Goal: Task Accomplishment & Management: Use online tool/utility

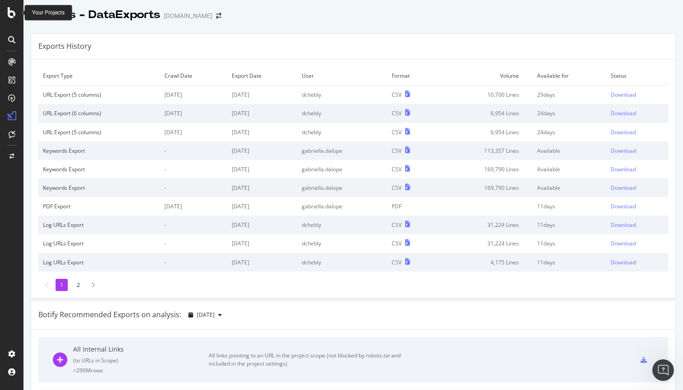
click at [9, 9] on icon at bounding box center [12, 12] width 8 height 11
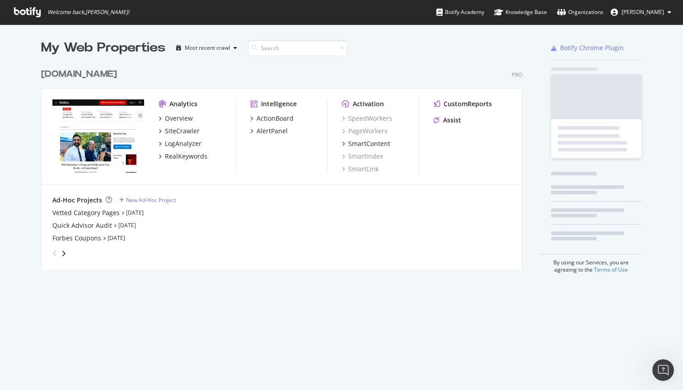
scroll to position [390, 683]
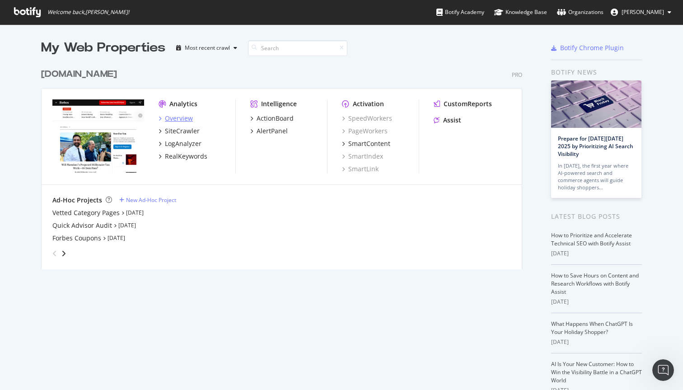
click at [183, 117] on div "Overview" at bounding box center [179, 118] width 28 height 9
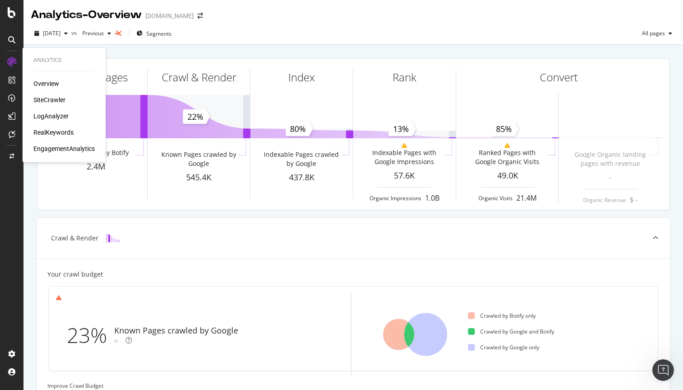
click at [57, 133] on div "RealKeywords" at bounding box center [53, 132] width 40 height 9
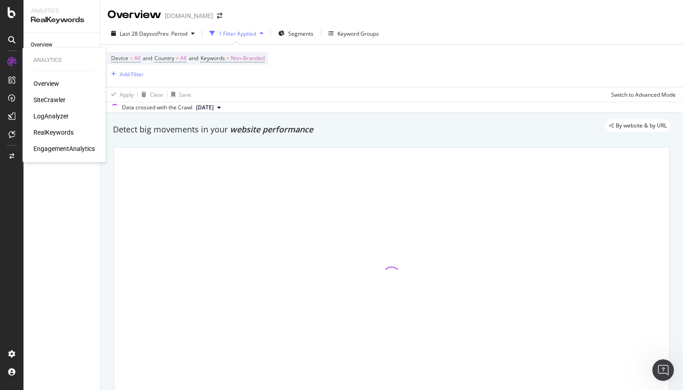
click at [52, 101] on div "SiteCrawler" at bounding box center [49, 99] width 32 height 9
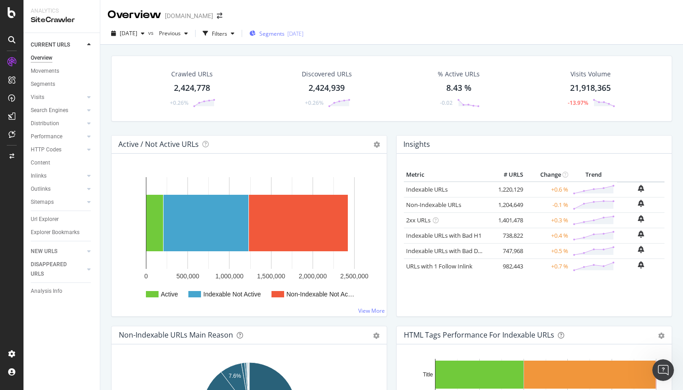
click at [280, 31] on span "Segments" at bounding box center [271, 34] width 25 height 8
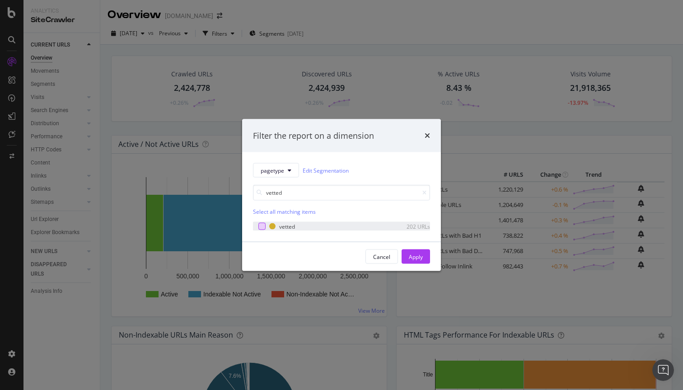
click at [259, 228] on div "modal" at bounding box center [261, 226] width 7 height 7
click at [309, 189] on input "vetted" at bounding box center [341, 193] width 177 height 16
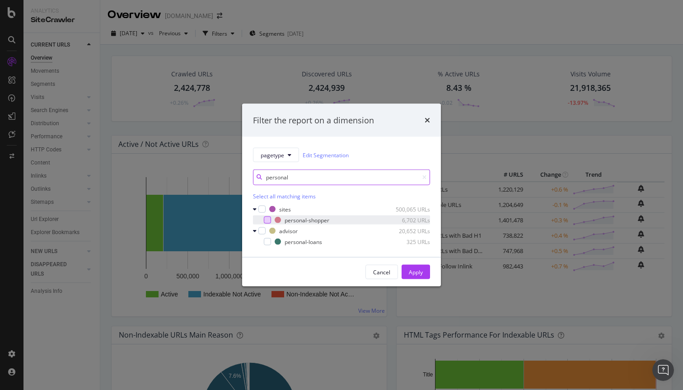
type input "personal"
click at [266, 220] on div "modal" at bounding box center [267, 219] width 7 height 7
click at [420, 268] on div "Apply" at bounding box center [416, 272] width 14 height 8
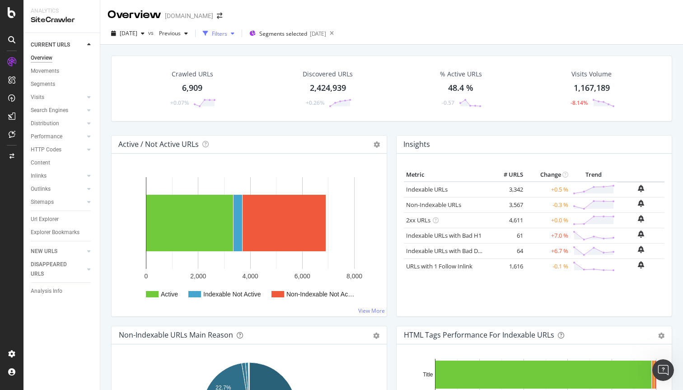
click at [227, 31] on div "Filters" at bounding box center [219, 34] width 15 height 8
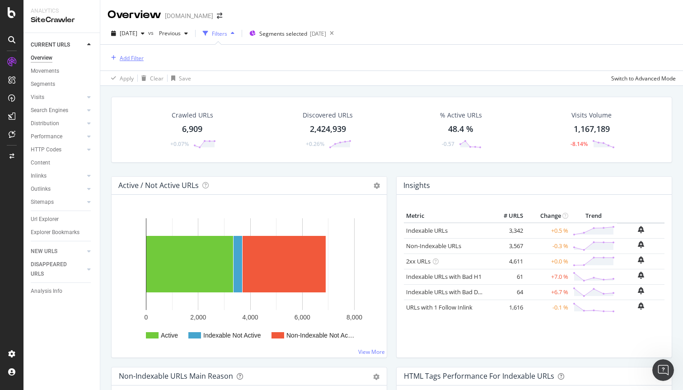
click at [130, 56] on div "Add Filter" at bounding box center [132, 58] width 24 height 8
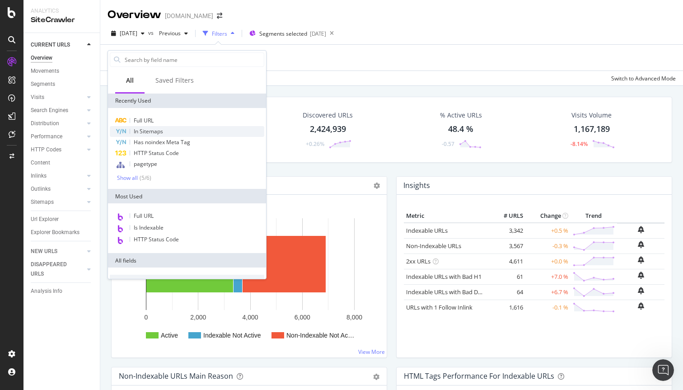
click at [143, 132] on span "In Sitemaps" at bounding box center [148, 131] width 29 height 8
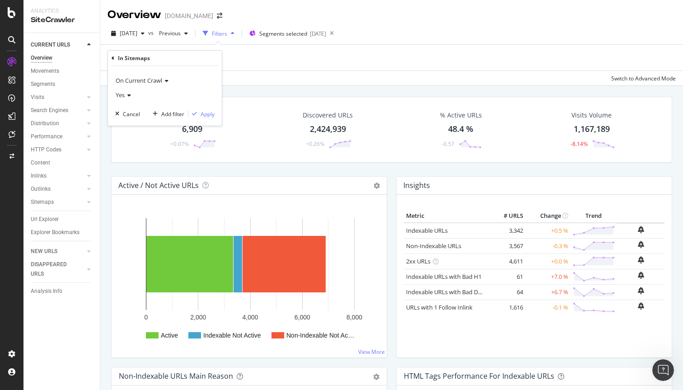
click at [126, 95] on icon at bounding box center [128, 95] width 6 height 5
click at [129, 128] on div "No" at bounding box center [165, 125] width 97 height 12
click at [204, 114] on div "Apply" at bounding box center [208, 114] width 14 height 8
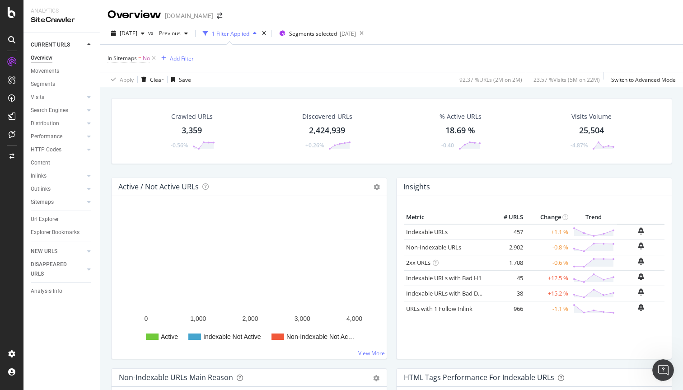
click at [189, 131] on div "3,359" at bounding box center [192, 131] width 20 height 12
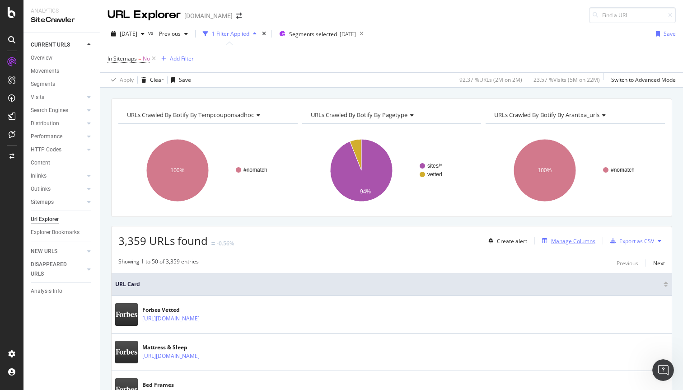
click at [574, 239] on div "Manage Columns" at bounding box center [573, 241] width 44 height 8
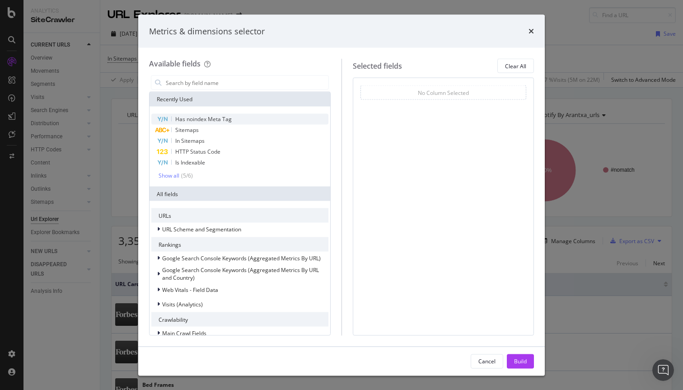
click at [237, 119] on div "Has noindex Meta Tag" at bounding box center [239, 119] width 177 height 11
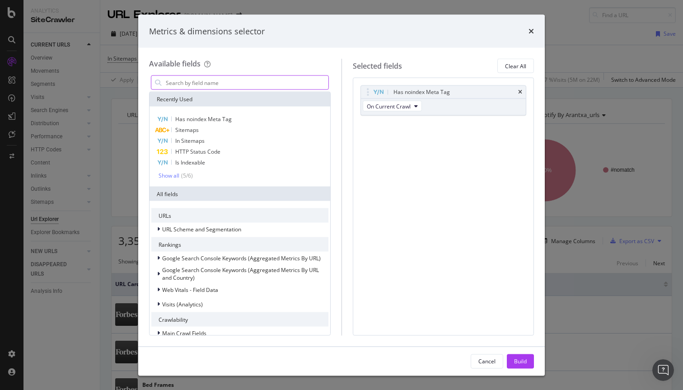
click at [240, 82] on input "modal" at bounding box center [246, 83] width 163 height 14
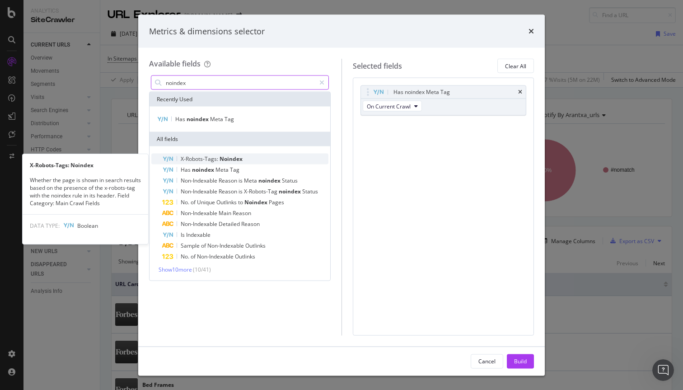
type input "noindex"
click at [256, 157] on div "X-Robots-Tags: Noindex" at bounding box center [245, 159] width 166 height 11
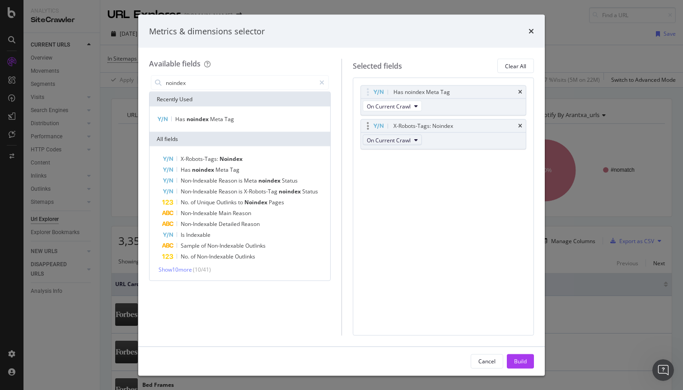
click at [404, 139] on span "On Current Crawl" at bounding box center [389, 140] width 44 height 8
click at [519, 361] on div "Build" at bounding box center [520, 361] width 13 height 8
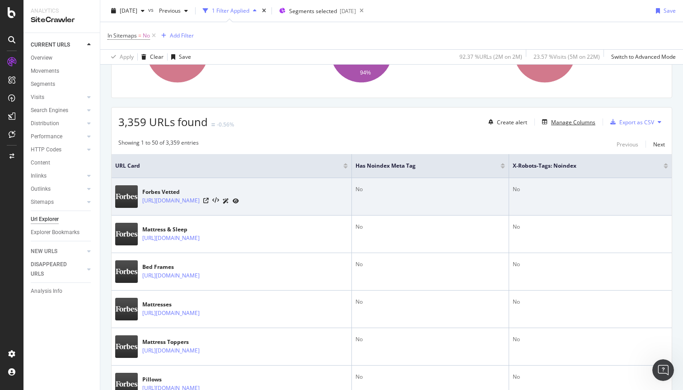
scroll to position [111, 0]
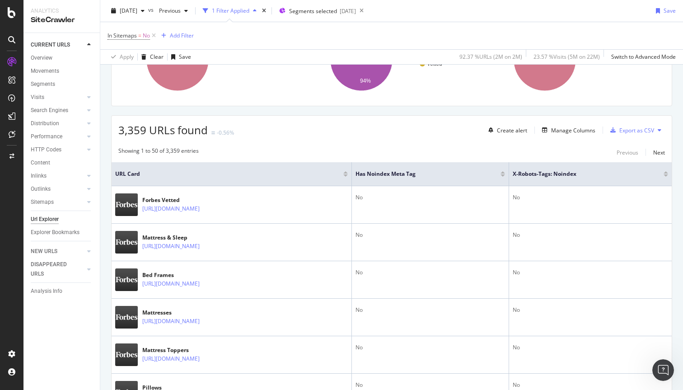
click at [666, 172] on div at bounding box center [665, 172] width 5 height 2
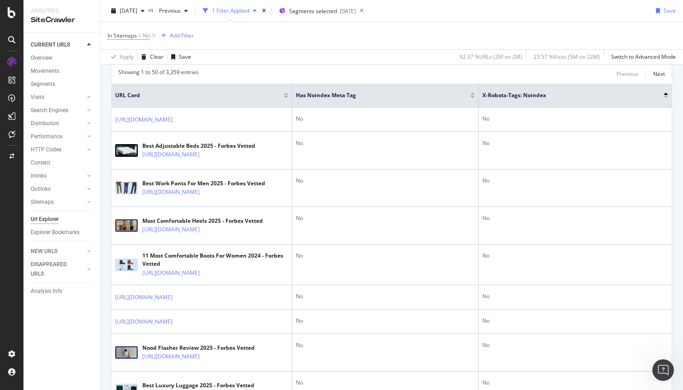
scroll to position [191, 0]
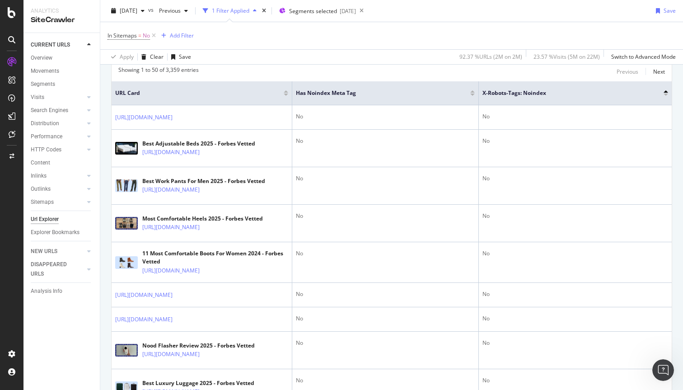
click at [666, 92] on div at bounding box center [665, 91] width 5 height 2
click at [666, 94] on div at bounding box center [665, 94] width 5 height 2
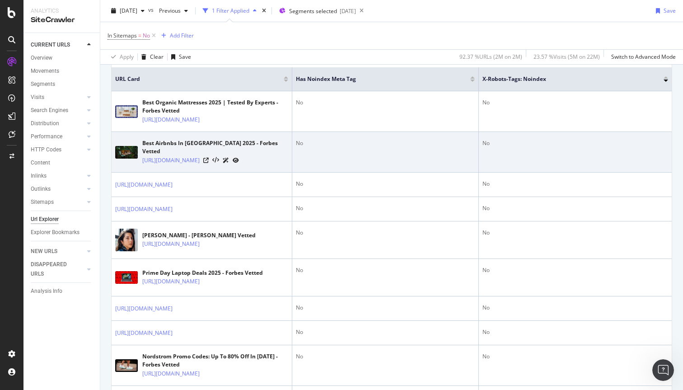
scroll to position [196, 0]
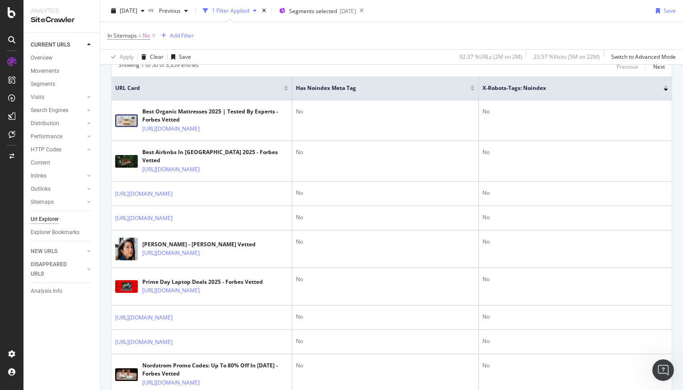
click at [666, 90] on div at bounding box center [665, 90] width 5 height 2
click at [666, 87] on div at bounding box center [665, 86] width 5 height 2
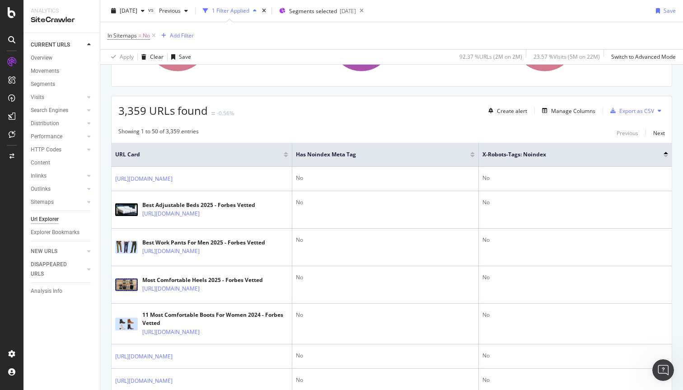
scroll to position [124, 0]
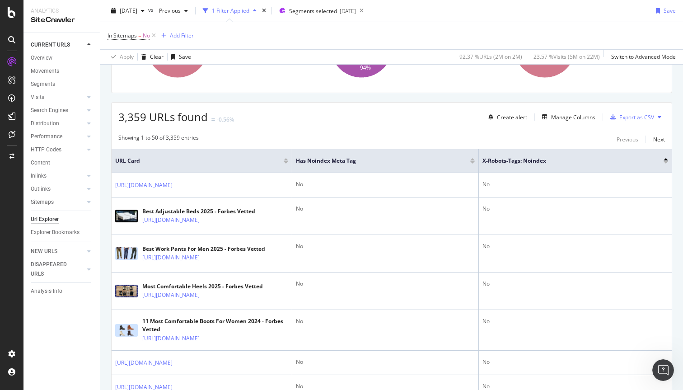
click at [667, 159] on div at bounding box center [665, 159] width 5 height 2
click at [666, 161] on div at bounding box center [665, 160] width 5 height 5
click at [666, 162] on div at bounding box center [665, 162] width 5 height 2
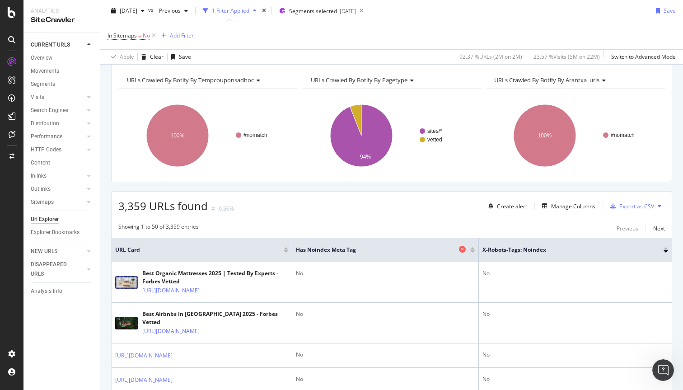
scroll to position [34, 0]
drag, startPoint x: 295, startPoint y: 250, endPoint x: 384, endPoint y: 250, distance: 88.5
click at [384, 250] on span "Has noindex Meta Tag" at bounding box center [376, 250] width 161 height 8
copy span "Has noindex Meta Tag"
click at [558, 206] on div "Manage Columns" at bounding box center [573, 207] width 44 height 8
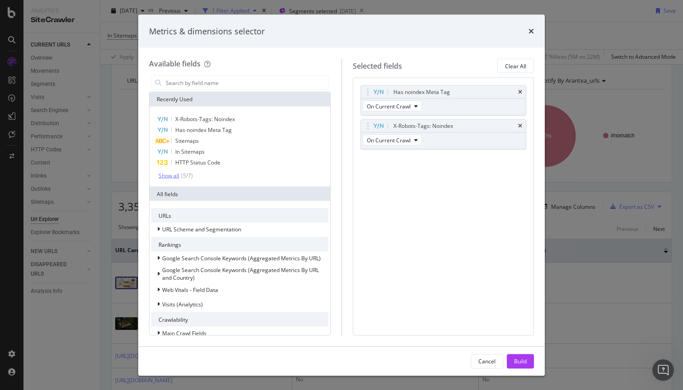
click at [177, 173] on div "Show all" at bounding box center [169, 175] width 21 height 6
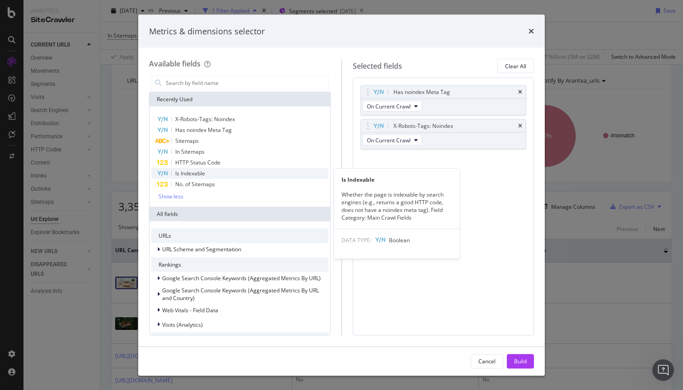
click at [218, 173] on div "Is Indexable" at bounding box center [239, 173] width 177 height 11
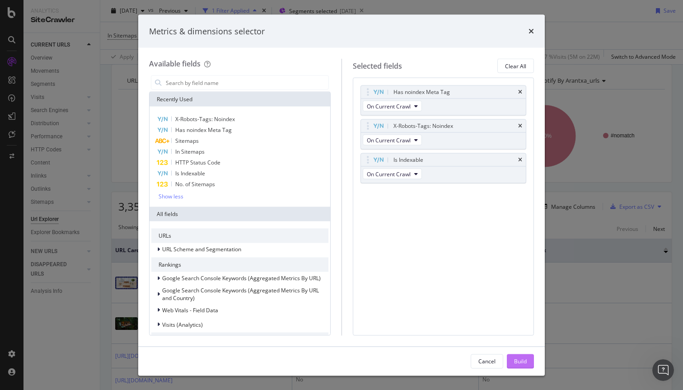
click at [514, 359] on div "Build" at bounding box center [520, 361] width 13 height 8
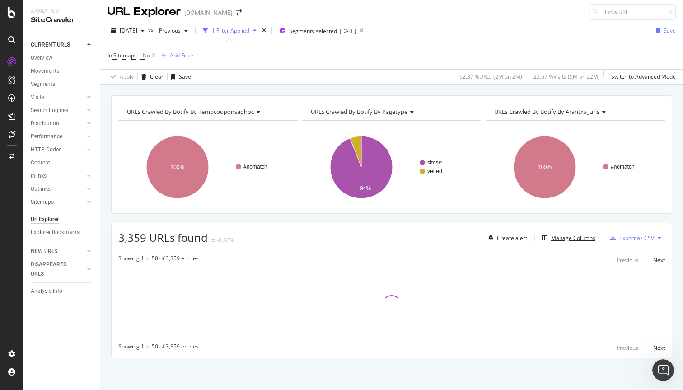
scroll to position [3, 0]
click at [182, 56] on div "Add Filter" at bounding box center [182, 55] width 24 height 8
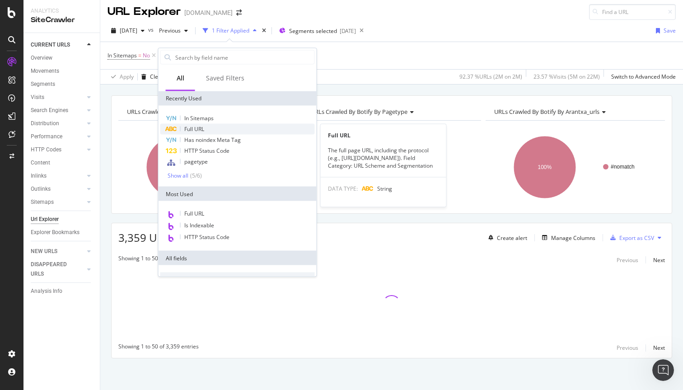
click at [205, 130] on div "Full URL" at bounding box center [237, 129] width 154 height 11
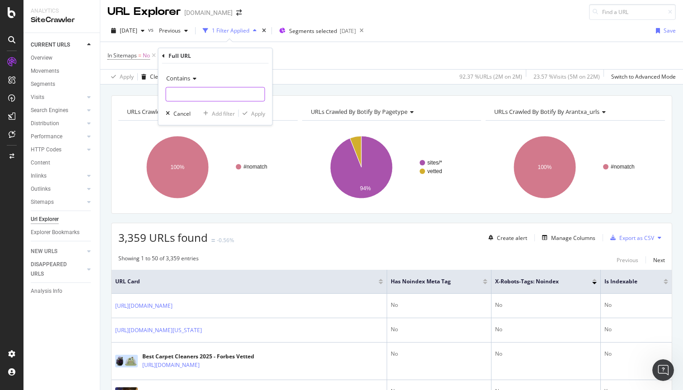
click at [216, 94] on input "text" at bounding box center [215, 94] width 98 height 14
paste input "best-label-makers/"
type input "best-label-makers/"
click at [258, 112] on div "Apply" at bounding box center [258, 113] width 14 height 8
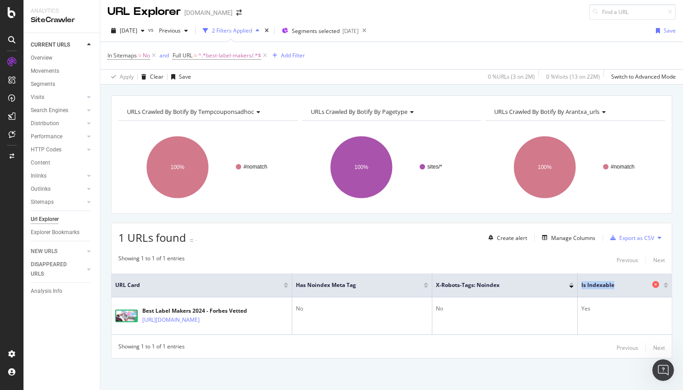
copy span "Is Indexable"
drag, startPoint x: 580, startPoint y: 283, endPoint x: 618, endPoint y: 283, distance: 37.9
click at [618, 283] on th "Is Indexable" at bounding box center [625, 285] width 94 height 24
click at [287, 238] on div "1 URLs found - Create alert Manage Columns Export as CSV" at bounding box center [392, 234] width 560 height 22
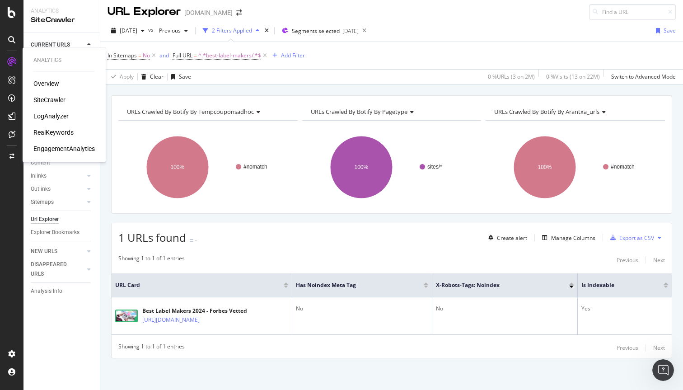
click at [10, 63] on icon at bounding box center [11, 61] width 9 height 9
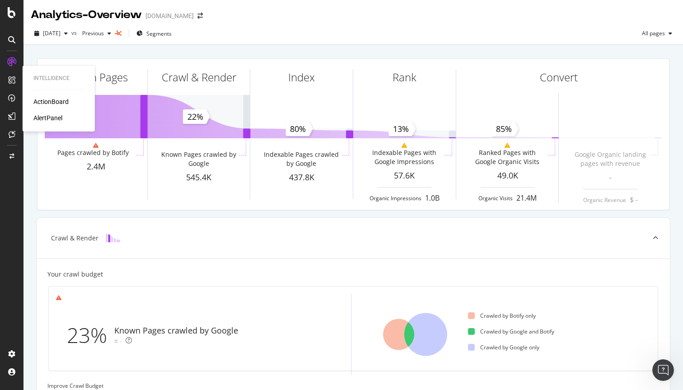
click at [52, 102] on div "ActionBoard" at bounding box center [50, 101] width 35 height 9
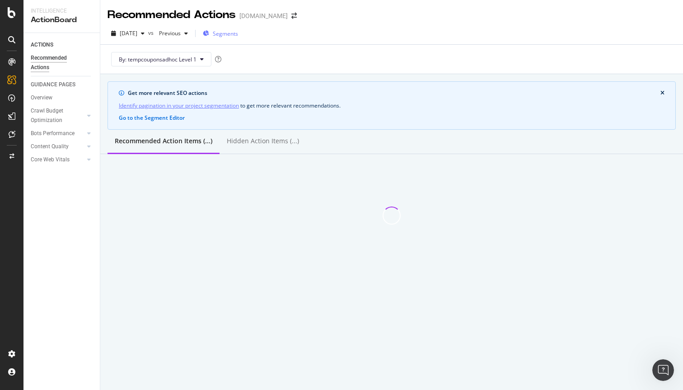
click at [238, 35] on span "Segments" at bounding box center [225, 34] width 25 height 8
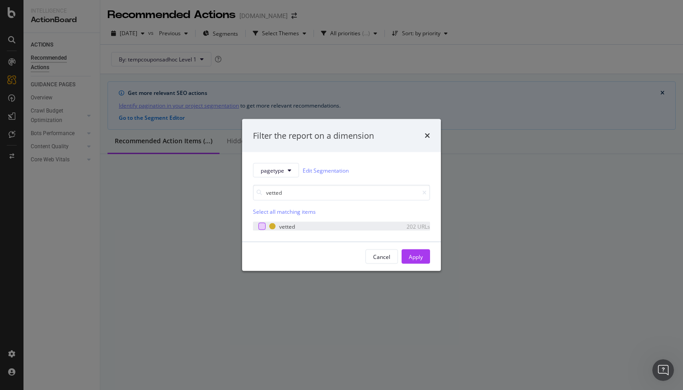
click at [263, 226] on div "modal" at bounding box center [261, 226] width 7 height 7
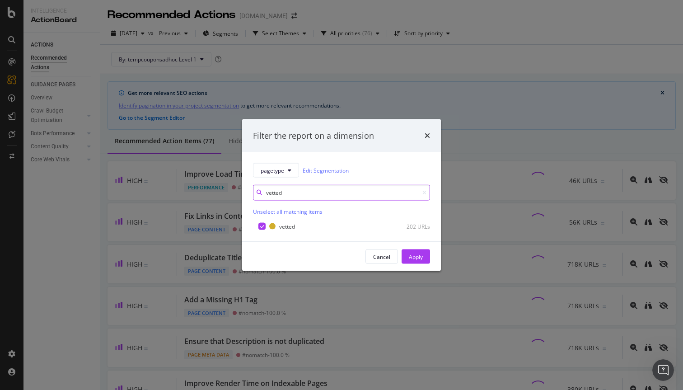
click at [299, 192] on input "vetted" at bounding box center [341, 193] width 177 height 16
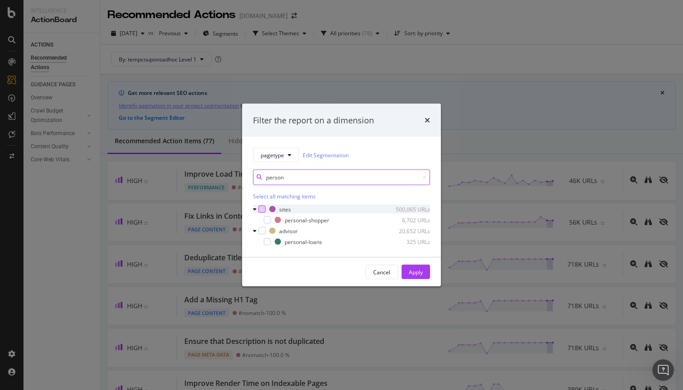
type input "person"
click at [263, 209] on div "modal" at bounding box center [261, 208] width 7 height 7
click at [263, 209] on icon "modal" at bounding box center [262, 209] width 4 height 5
click at [267, 220] on div "modal" at bounding box center [267, 219] width 7 height 7
click at [419, 271] on div "Apply" at bounding box center [416, 272] width 14 height 8
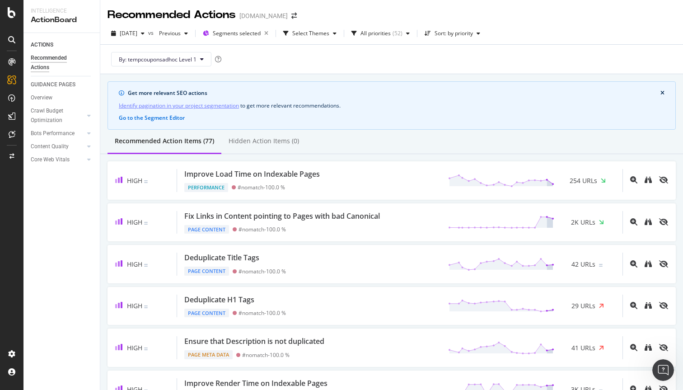
click at [663, 91] on icon "close banner" at bounding box center [662, 92] width 4 height 5
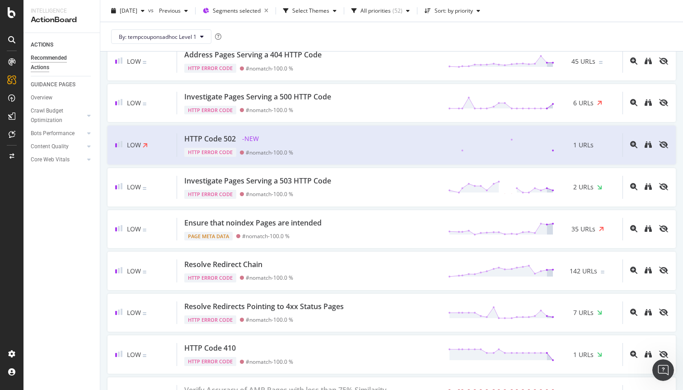
scroll to position [1896, 0]
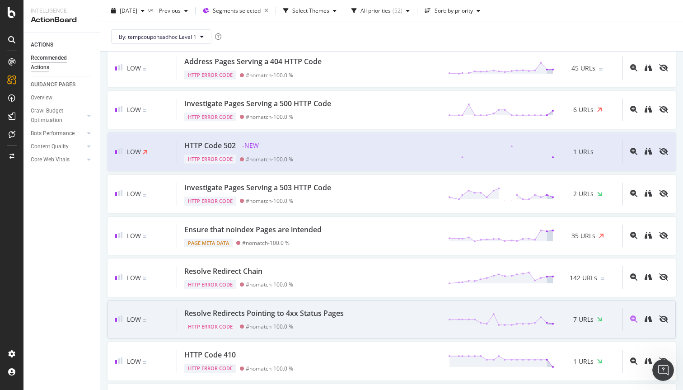
click at [401, 315] on div "Resolve Redirects Pointing to 4xx Status Pages HTTP Error Code #nomatch - 100.0…" at bounding box center [399, 319] width 445 height 23
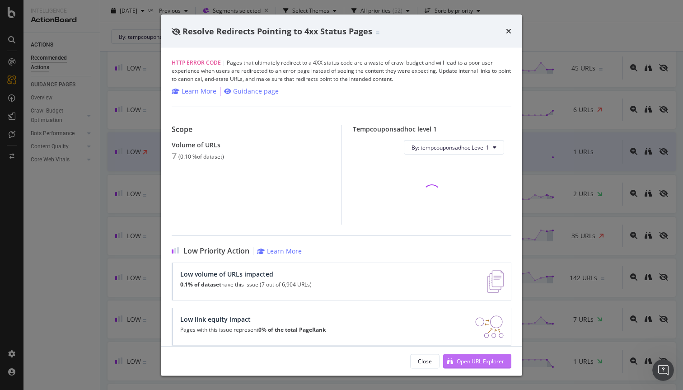
click at [455, 359] on div "Open URL Explorer" at bounding box center [473, 361] width 61 height 14
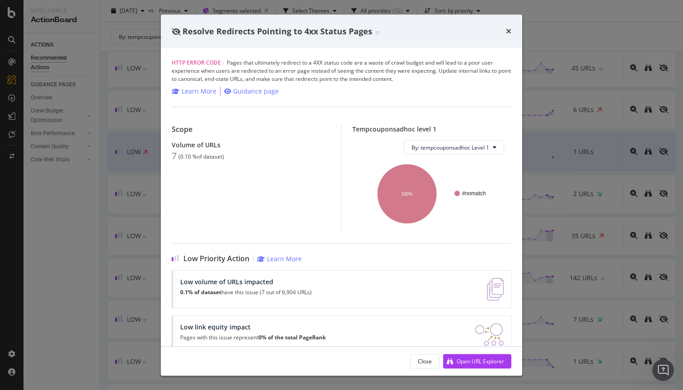
click at [511, 33] on div "Resolve Redirects Pointing to 4xx Status Pages" at bounding box center [341, 30] width 361 height 33
drag, startPoint x: 510, startPoint y: 32, endPoint x: 475, endPoint y: 85, distance: 63.6
click at [510, 32] on icon "times" at bounding box center [508, 31] width 5 height 7
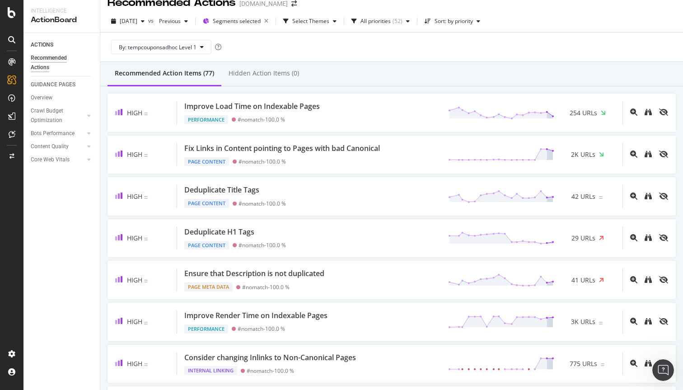
scroll to position [5, 0]
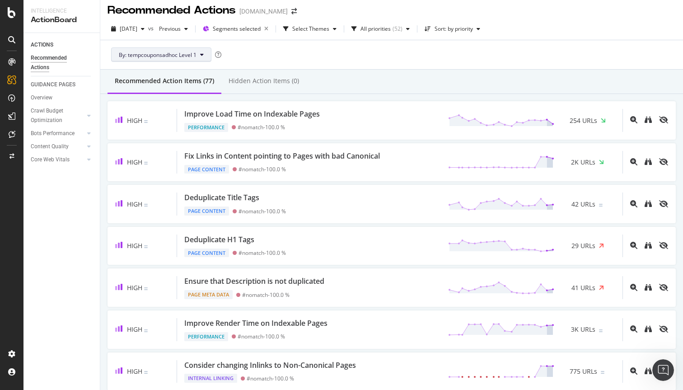
click at [164, 52] on span "By: tempcouponsadhoc Level 1" at bounding box center [158, 55] width 78 height 8
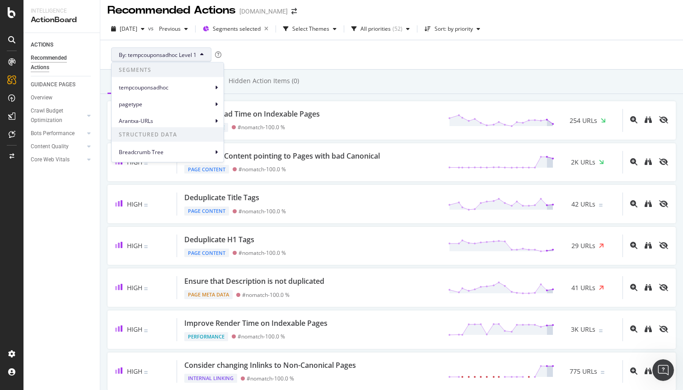
click at [311, 56] on div "By: tempcouponsadhoc Level 1" at bounding box center [391, 54] width 568 height 29
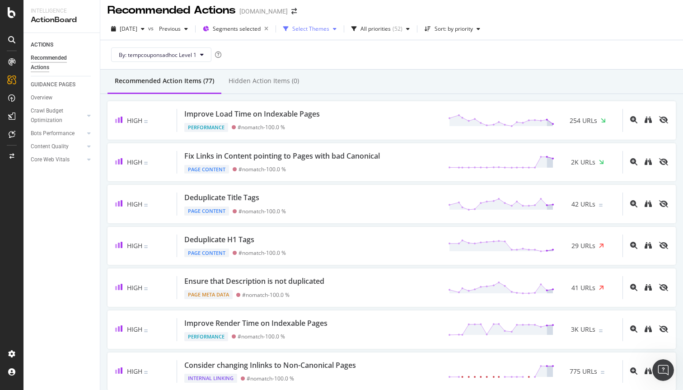
click at [328, 28] on div "Select Themes" at bounding box center [310, 28] width 37 height 5
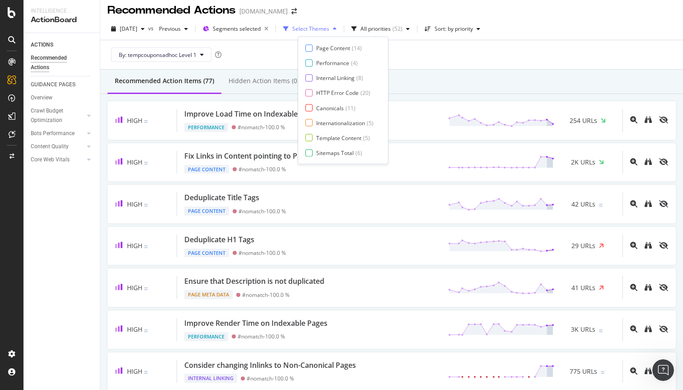
click at [328, 28] on div "Select Themes" at bounding box center [310, 28] width 37 height 5
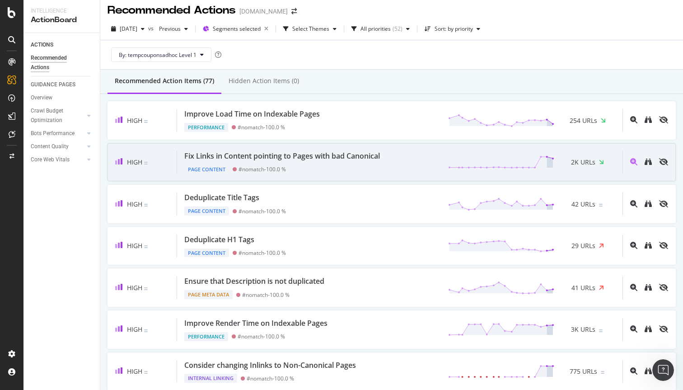
click at [589, 161] on span "2K URLs" at bounding box center [583, 162] width 24 height 9
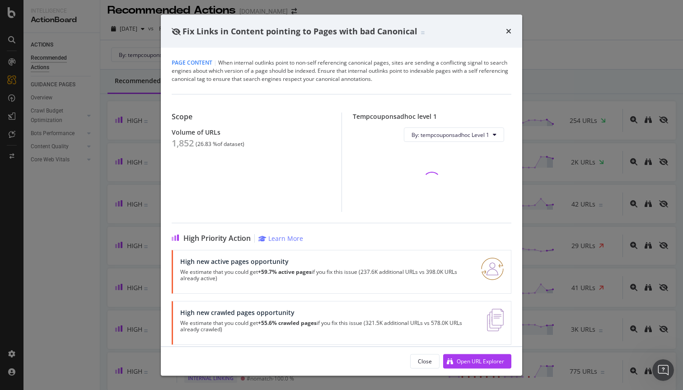
scroll to position [9, 0]
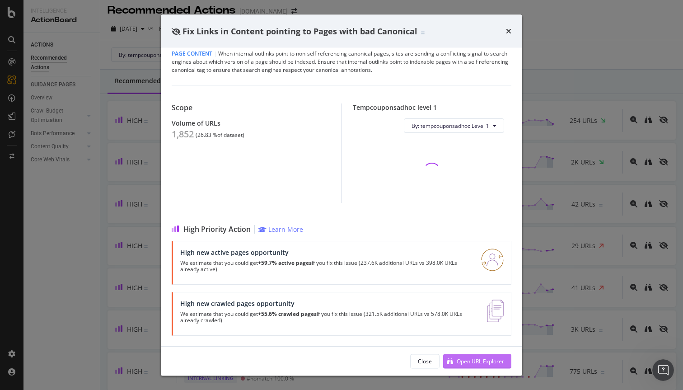
click at [460, 362] on div "Open URL Explorer" at bounding box center [480, 361] width 47 height 8
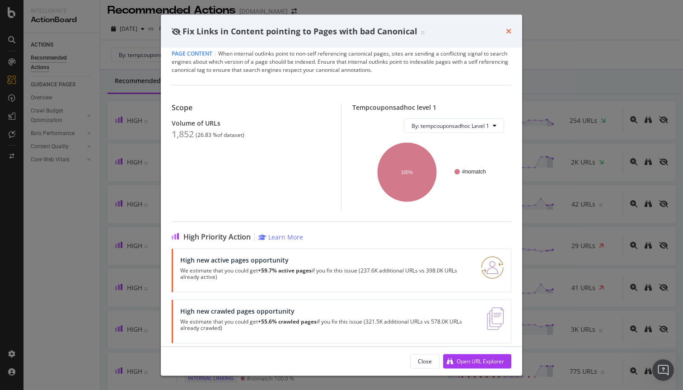
click at [509, 30] on icon "times" at bounding box center [508, 31] width 5 height 7
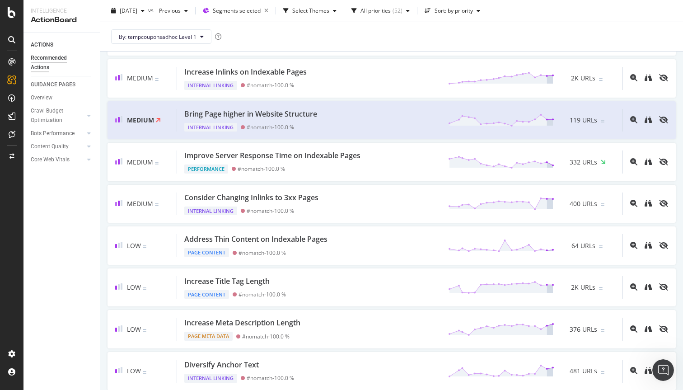
scroll to position [425, 0]
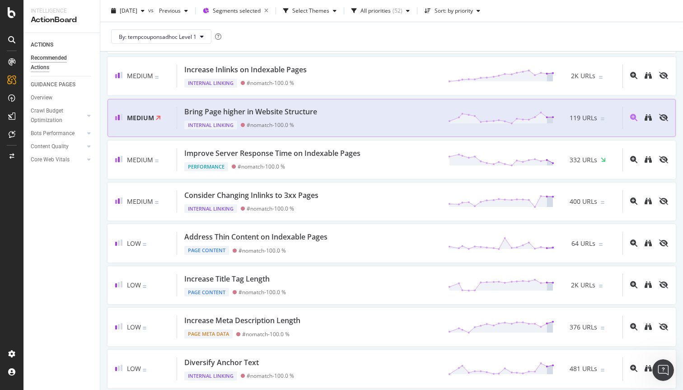
click at [381, 116] on div "Bring Page higher in Website Structure Internal Linking #nomatch - 100.0 % 119 …" at bounding box center [399, 118] width 445 height 23
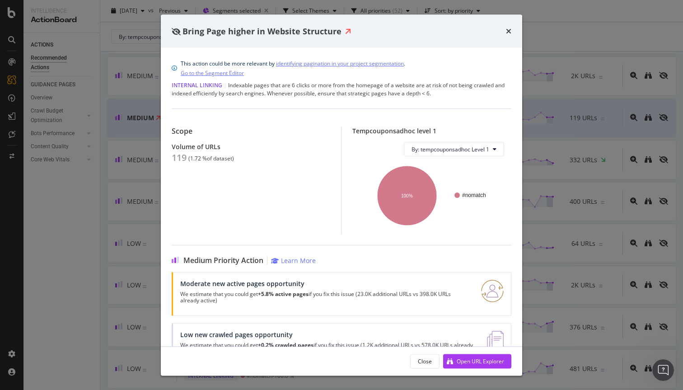
click at [143, 160] on div "Bring Page higher in Website Structure This action could be more relevant by id…" at bounding box center [341, 195] width 683 height 390
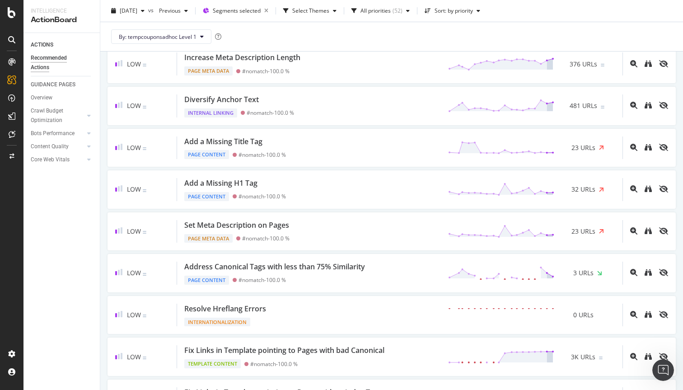
scroll to position [693, 0]
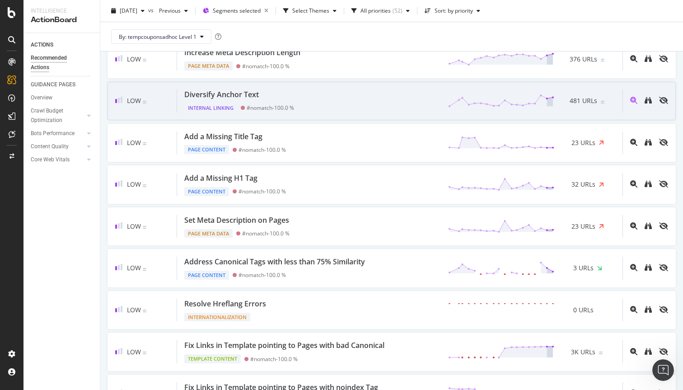
click at [337, 105] on div "Diversify Anchor Text Internal Linking #nomatch - 100.0 % 481 URLs" at bounding box center [399, 100] width 445 height 23
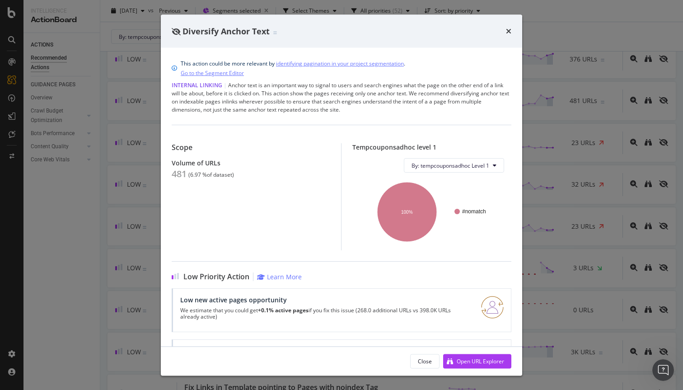
click at [512, 31] on div "Diversify Anchor Text" at bounding box center [341, 30] width 361 height 33
click at [508, 30] on icon "times" at bounding box center [508, 31] width 5 height 7
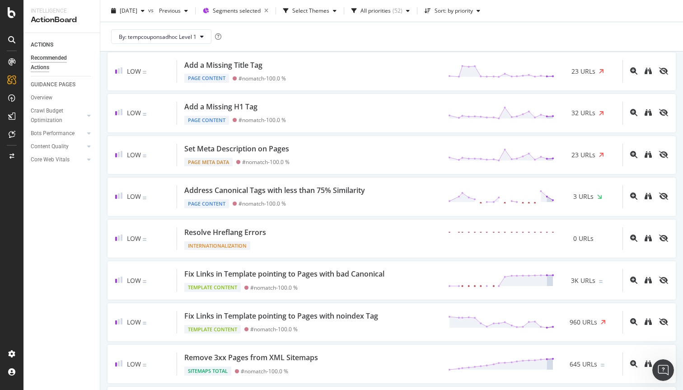
scroll to position [765, 0]
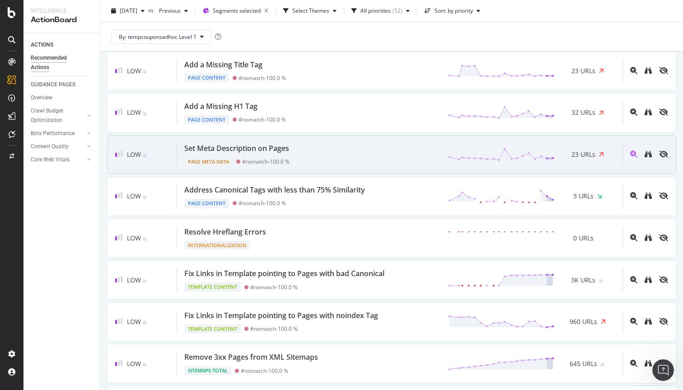
click at [348, 156] on div "Set Meta Description on Pages Page Meta Data #nomatch - 100.0 % 23 URLs" at bounding box center [399, 154] width 445 height 23
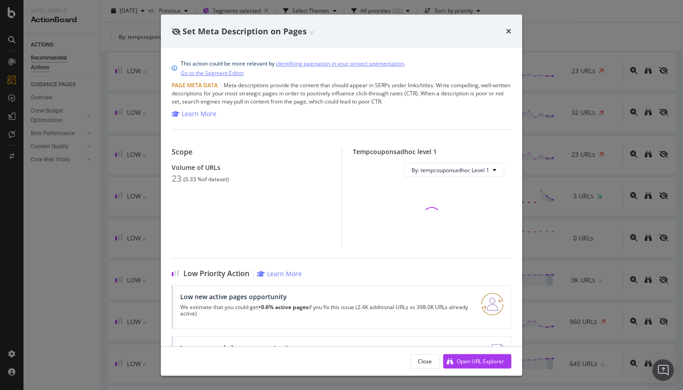
click at [505, 30] on div "Set Meta Description on Pages" at bounding box center [342, 31] width 340 height 12
click at [511, 30] on div "Set Meta Description on Pages" at bounding box center [341, 30] width 361 height 33
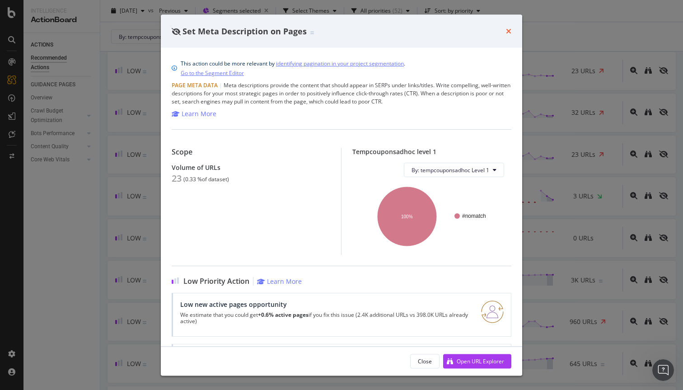
click at [510, 28] on icon "times" at bounding box center [508, 31] width 5 height 7
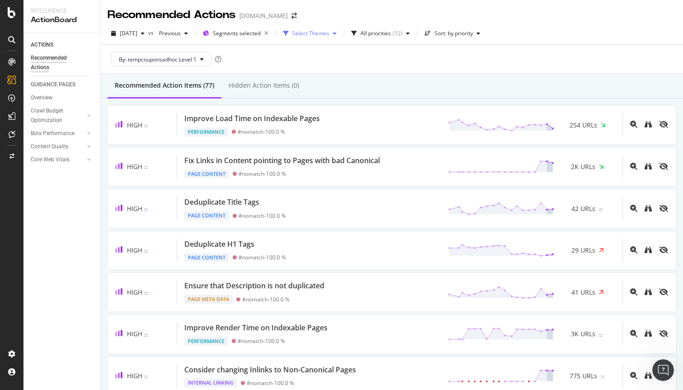
click at [329, 32] on div "Select Themes" at bounding box center [310, 33] width 37 height 5
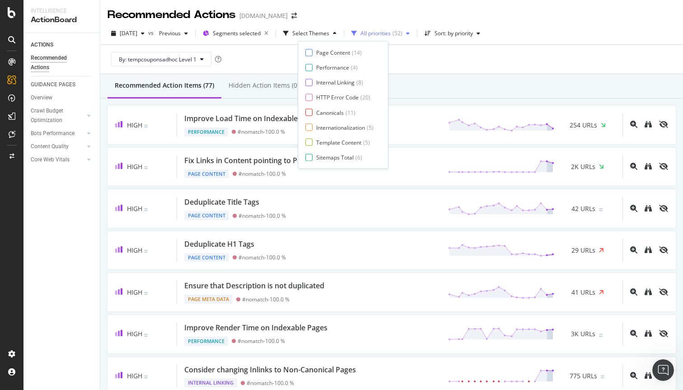
click at [389, 32] on div "All priorities" at bounding box center [375, 33] width 30 height 5
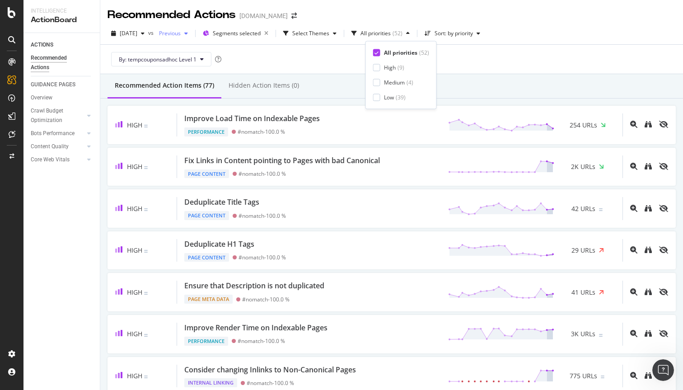
click at [178, 30] on span "Previous" at bounding box center [167, 33] width 25 height 8
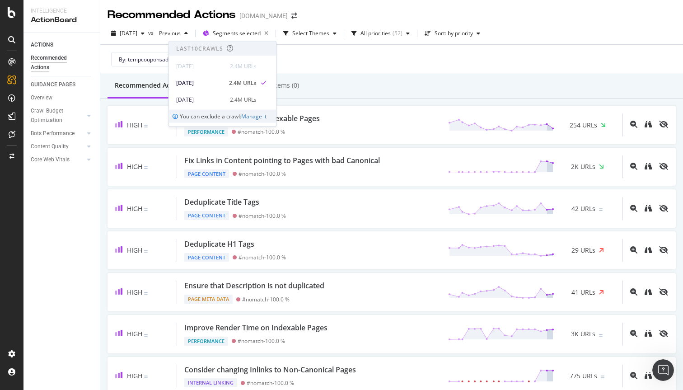
click at [337, 61] on div "By: tempcouponsadhoc Level 1" at bounding box center [391, 59] width 568 height 29
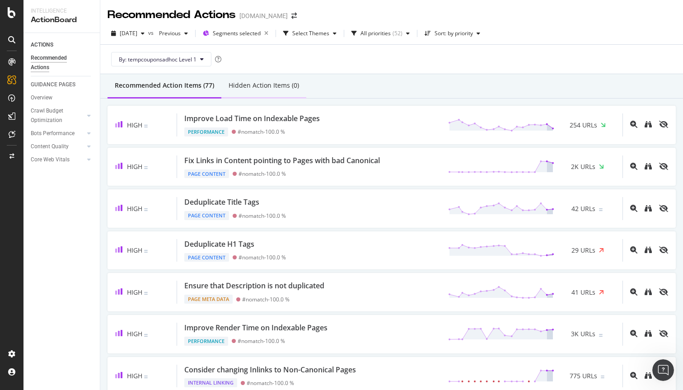
click at [251, 82] on div "Hidden Action Items (0)" at bounding box center [264, 85] width 70 height 9
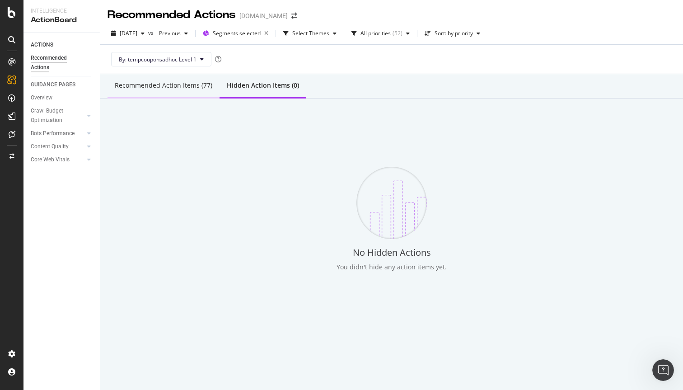
click at [180, 80] on div "Recommended Action Items (77)" at bounding box center [163, 86] width 112 height 25
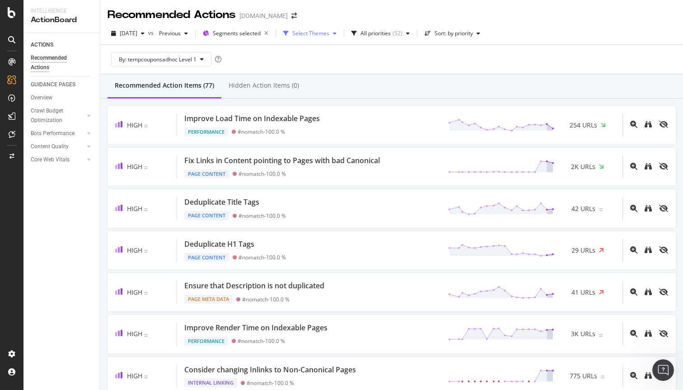
click at [329, 33] on div "Select Themes" at bounding box center [310, 33] width 37 height 5
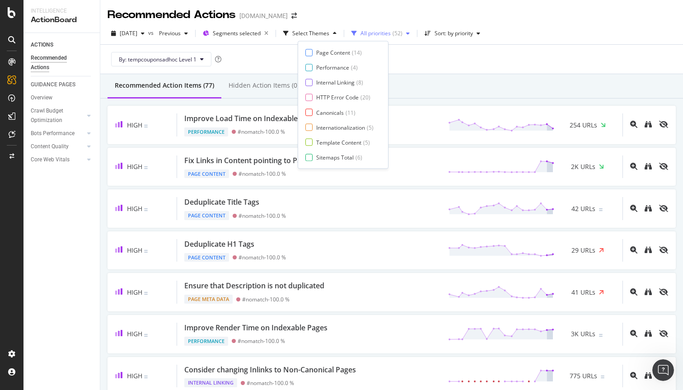
click at [391, 31] on div "All priorities" at bounding box center [375, 33] width 30 height 5
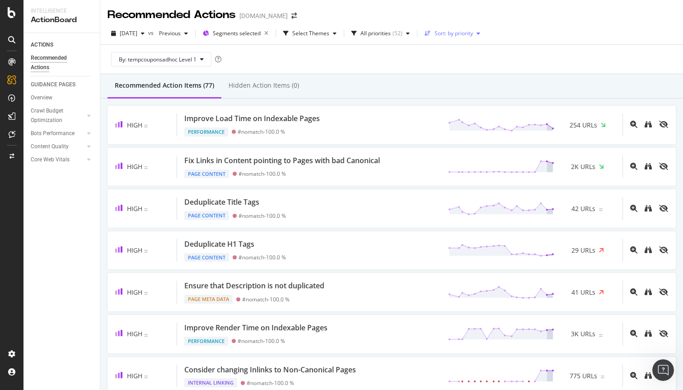
click at [466, 39] on div "Sort: by priority" at bounding box center [452, 34] width 63 height 14
click at [461, 70] on div "by priority by URLs" at bounding box center [463, 56] width 51 height 31
click at [460, 65] on div "by URLs" at bounding box center [459, 64] width 20 height 8
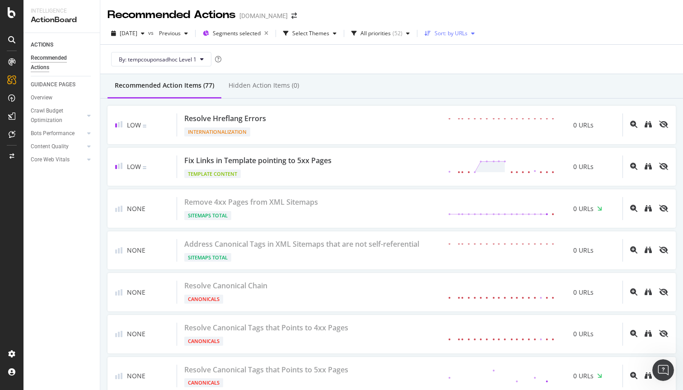
click at [467, 36] on div "Sort: by URLs" at bounding box center [450, 33] width 33 height 5
click at [467, 68] on div "by URLs" at bounding box center [462, 63] width 40 height 11
click at [467, 62] on div "by URLs" at bounding box center [460, 64] width 22 height 8
click at [468, 50] on div "by priority" at bounding box center [461, 49] width 25 height 8
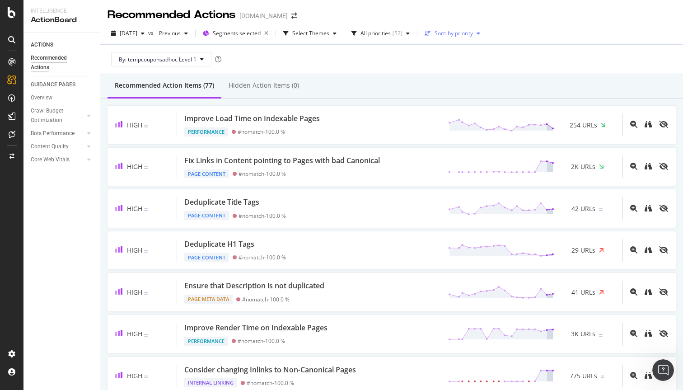
click at [473, 32] on div "Sort: by priority" at bounding box center [453, 33] width 38 height 5
click at [475, 59] on div "by URLs" at bounding box center [463, 63] width 43 height 11
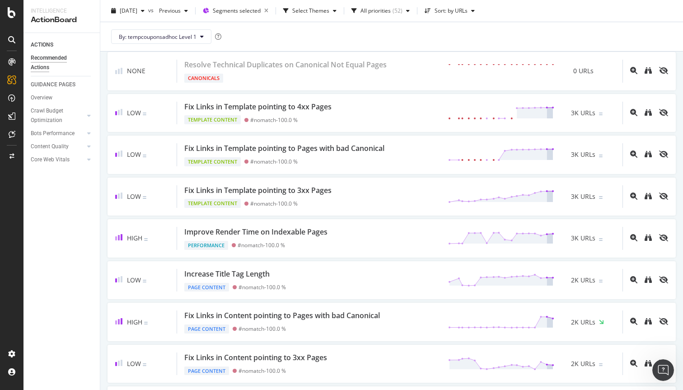
scroll to position [1065, 0]
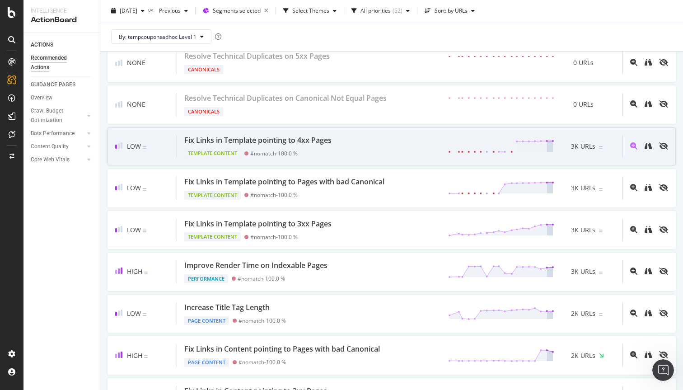
click at [378, 139] on div "Fix Links in Template pointing to 4xx Pages Template Content #nomatch - 100.0 %…" at bounding box center [399, 146] width 445 height 23
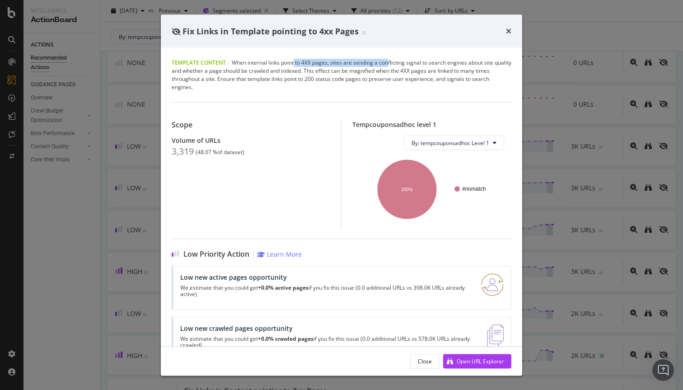
drag, startPoint x: 294, startPoint y: 63, endPoint x: 388, endPoint y: 63, distance: 94.8
click at [388, 63] on div "Template Content | When internal links point to 4XX pages, sites are sending a …" at bounding box center [342, 75] width 340 height 33
drag, startPoint x: 202, startPoint y: 72, endPoint x: 366, endPoint y: 65, distance: 164.1
click at [366, 65] on div "Template Content | When internal links point to 4XX pages, sites are sending a …" at bounding box center [342, 75] width 340 height 33
click at [268, 80] on div "Template Content | When internal links point to 4XX pages, sites are sending a …" at bounding box center [342, 75] width 340 height 33
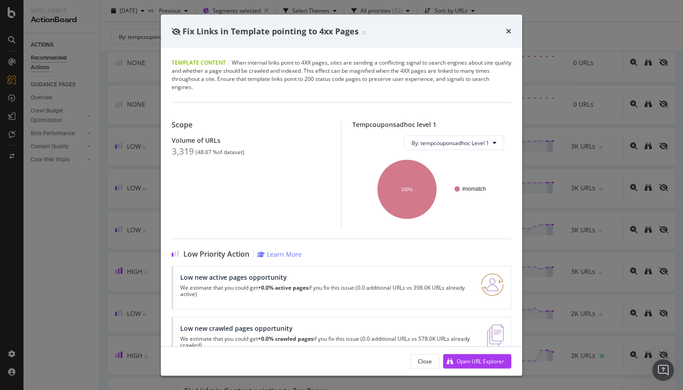
click at [268, 80] on div "Template Content | When internal links point to 4XX pages, sites are sending a …" at bounding box center [342, 75] width 340 height 33
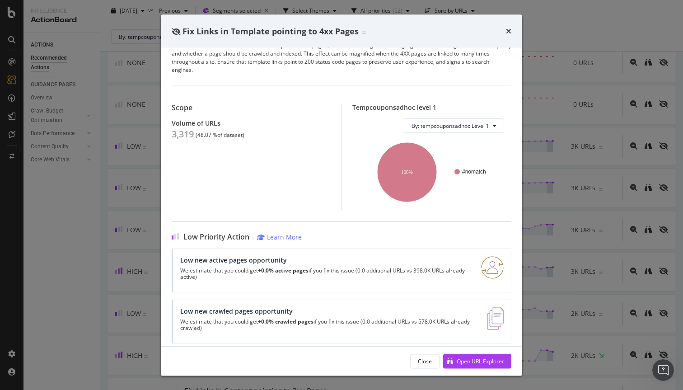
scroll to position [25, 0]
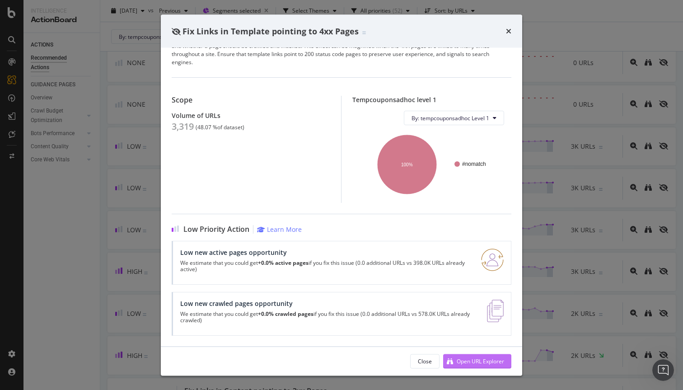
click at [487, 358] on div "Open URL Explorer" at bounding box center [480, 361] width 47 height 8
click at [506, 33] on icon "times" at bounding box center [508, 31] width 5 height 7
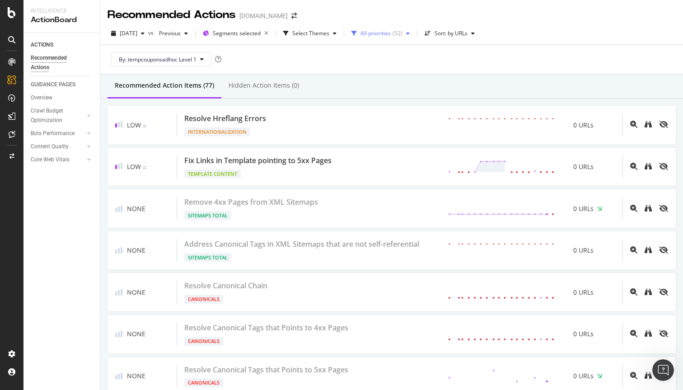
click at [382, 31] on div "All priorities" at bounding box center [375, 33] width 30 height 5
click at [333, 37] on div "Select Themes" at bounding box center [310, 34] width 61 height 14
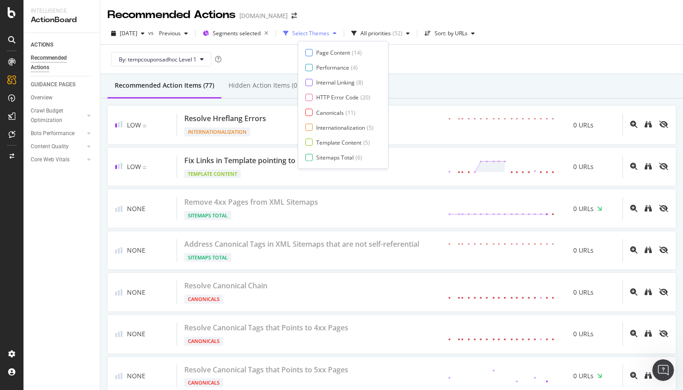
click at [329, 36] on div "Select Themes" at bounding box center [310, 33] width 37 height 5
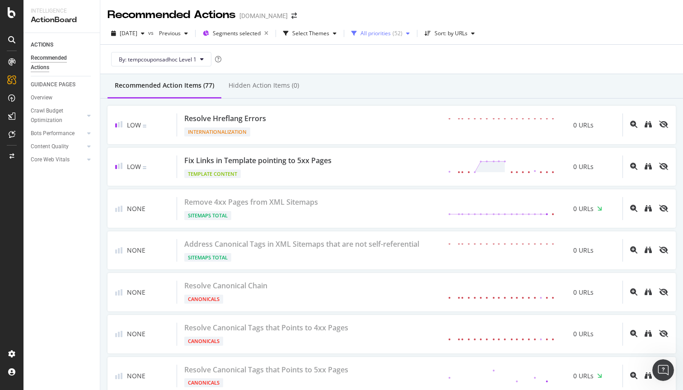
click at [391, 33] on div "All priorities" at bounding box center [375, 33] width 30 height 5
click at [434, 33] on div "button" at bounding box center [428, 33] width 14 height 5
click at [454, 51] on div "by priority" at bounding box center [461, 49] width 25 height 8
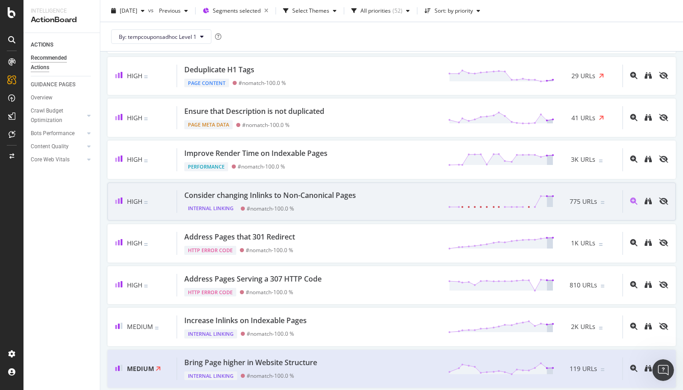
scroll to position [187, 0]
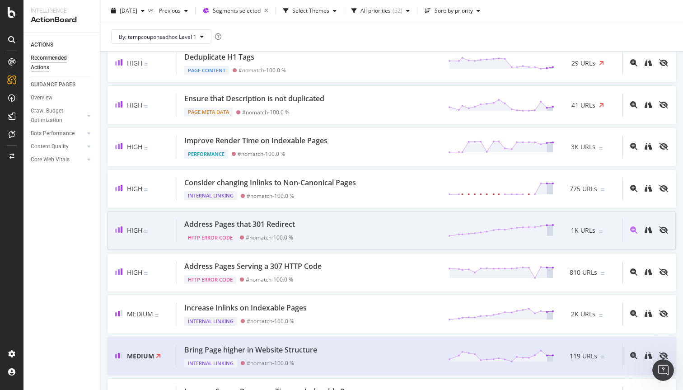
click at [373, 229] on div "Address Pages that 301 Redirect HTTP Error Code #nomatch - 100.0 % 1K URLs" at bounding box center [399, 230] width 445 height 23
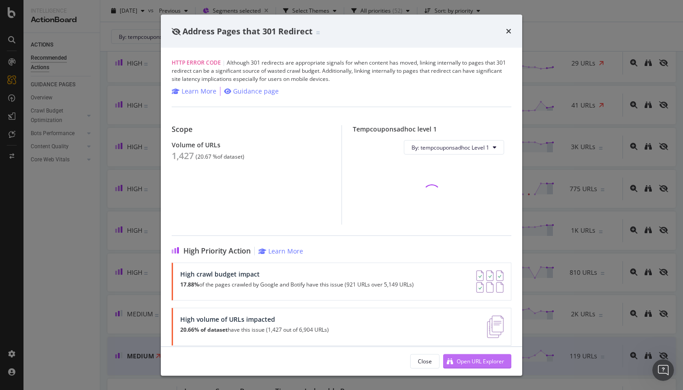
click at [462, 361] on div "Open URL Explorer" at bounding box center [480, 361] width 47 height 8
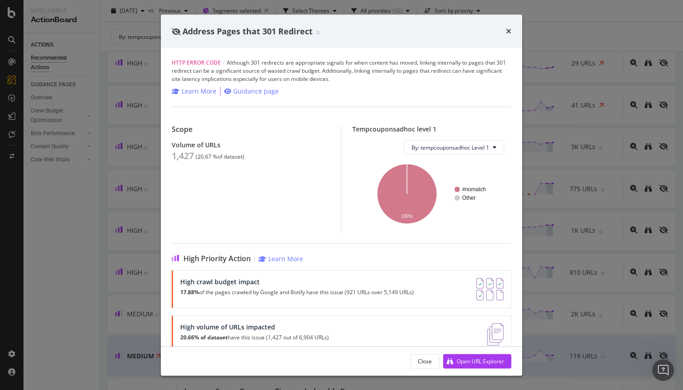
click at [504, 31] on div "Address Pages that 301 Redirect" at bounding box center [342, 31] width 340 height 12
click at [510, 31] on icon "times" at bounding box center [508, 31] width 5 height 7
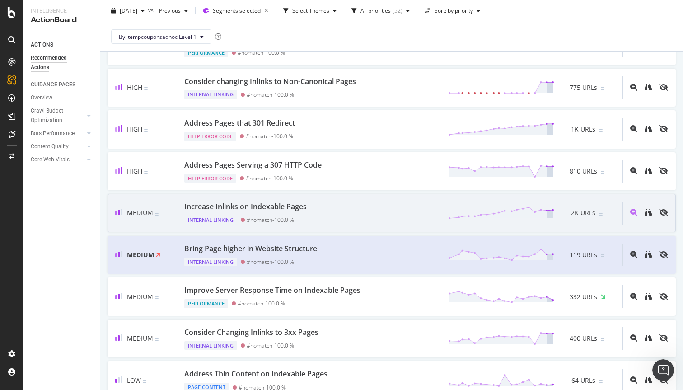
scroll to position [290, 0]
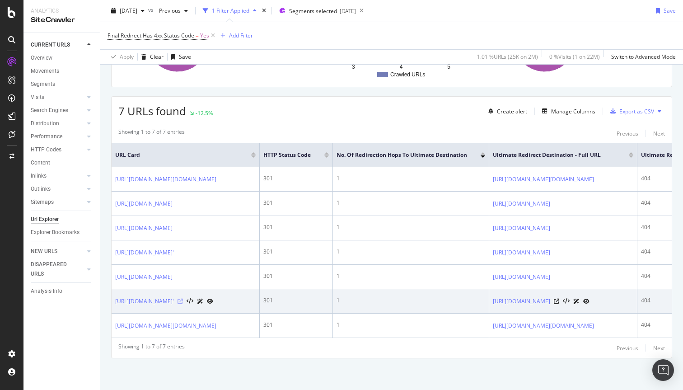
click at [183, 299] on icon at bounding box center [179, 301] width 5 height 5
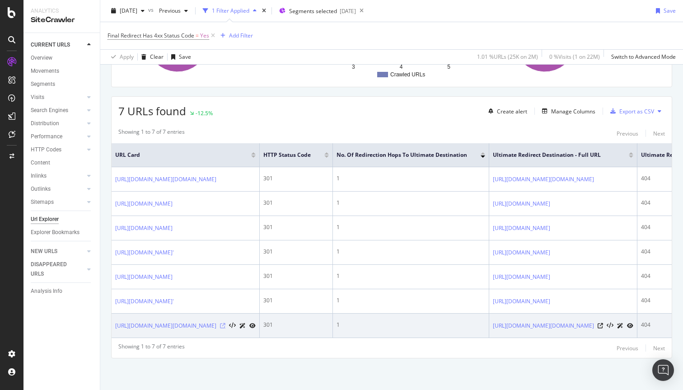
click at [225, 323] on icon at bounding box center [222, 325] width 5 height 5
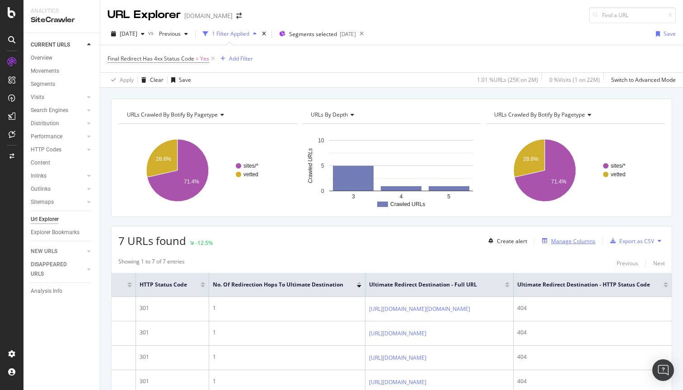
click at [572, 236] on div "Manage Columns" at bounding box center [566, 241] width 57 height 10
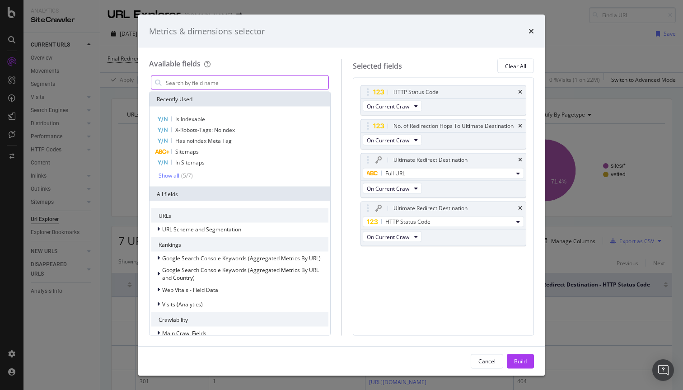
click at [305, 84] on input "modal" at bounding box center [246, 83] width 163 height 14
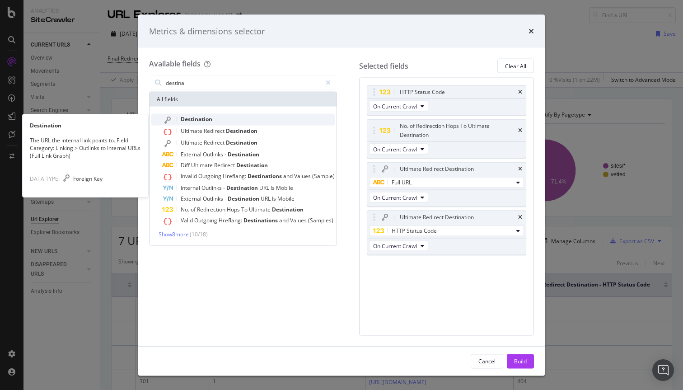
type input "destina"
click at [197, 118] on span "Destination" at bounding box center [197, 119] width 32 height 8
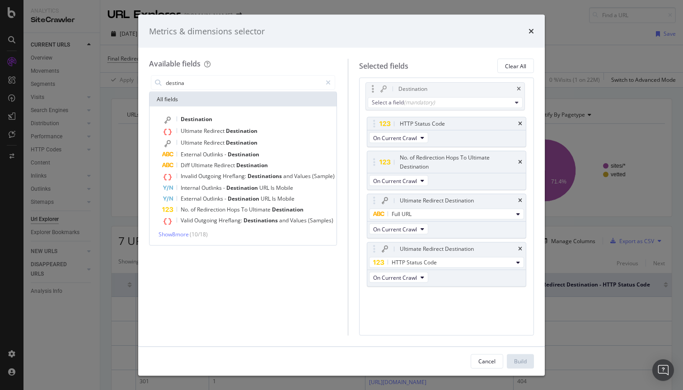
drag, startPoint x: 444, startPoint y: 268, endPoint x: 443, endPoint y: 91, distance: 176.6
click at [443, 91] on body "Analytics SiteCrawler CURRENT URLS Overview Movements Segments Visits Analysis …" at bounding box center [341, 195] width 683 height 390
click at [443, 101] on button "Select a field (mandatory)" at bounding box center [446, 105] width 155 height 11
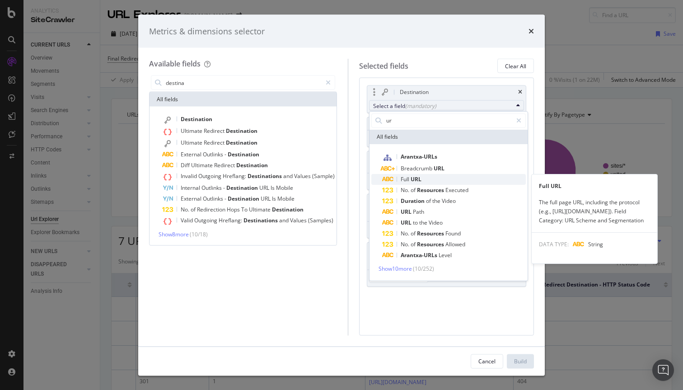
type input "ur"
click at [438, 178] on span "Full URL" at bounding box center [454, 179] width 144 height 11
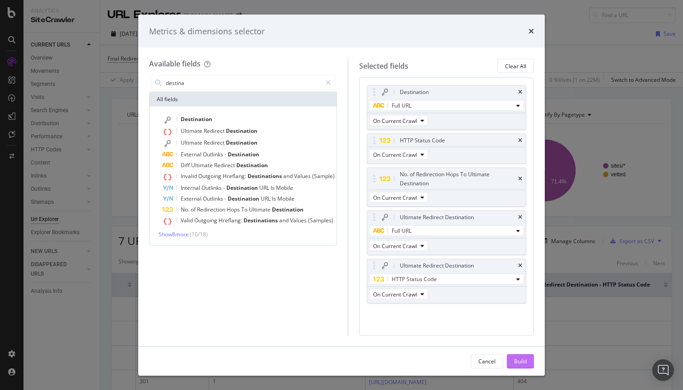
click at [527, 360] on button "Build" at bounding box center [520, 361] width 27 height 14
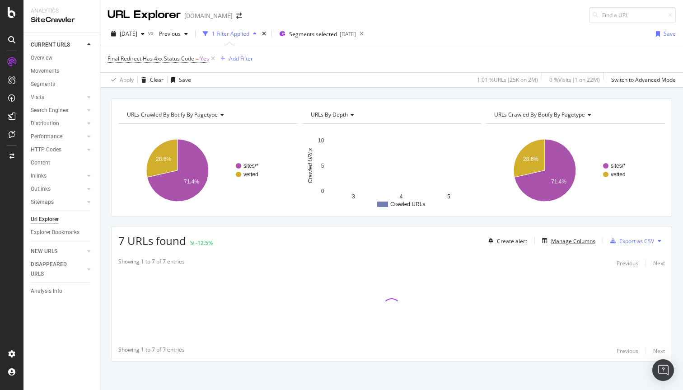
scroll to position [3, 0]
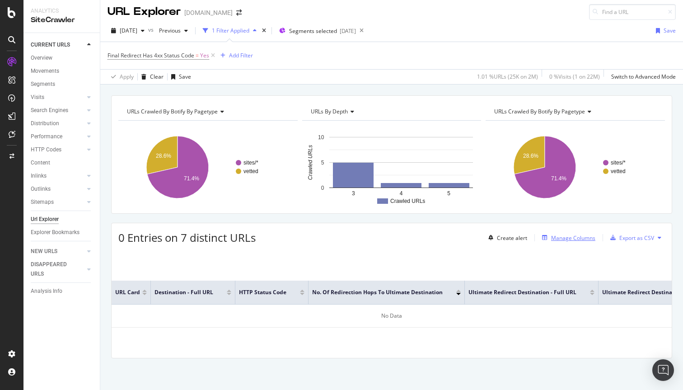
click at [568, 235] on div "Manage Columns" at bounding box center [573, 238] width 44 height 8
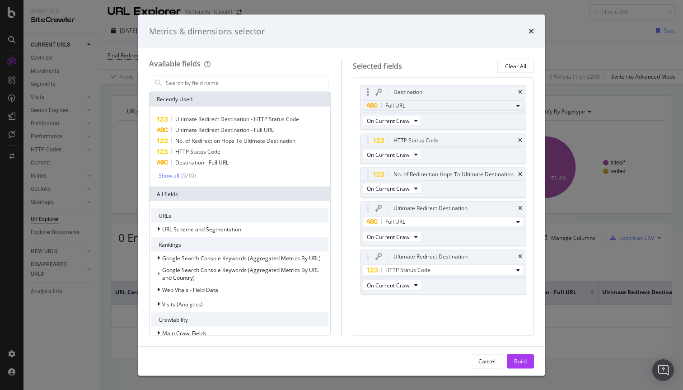
click at [498, 108] on div "Full URL" at bounding box center [440, 105] width 146 height 11
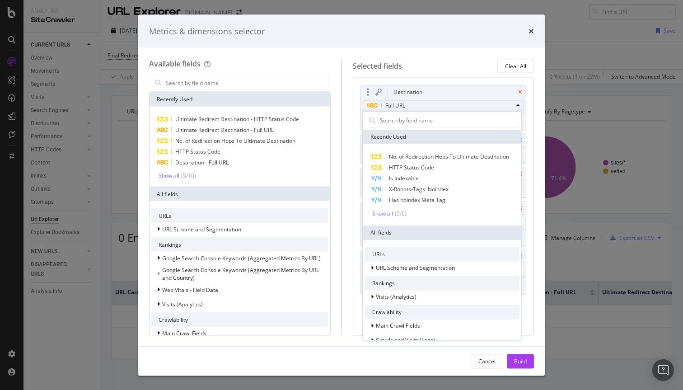
click at [520, 93] on icon "times" at bounding box center [520, 91] width 4 height 5
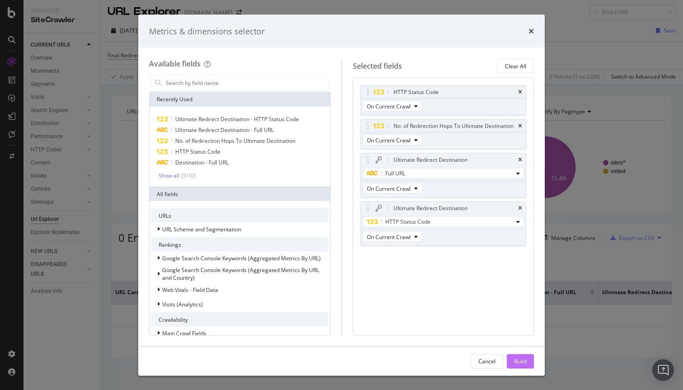
click at [518, 361] on div "Build" at bounding box center [520, 361] width 13 height 8
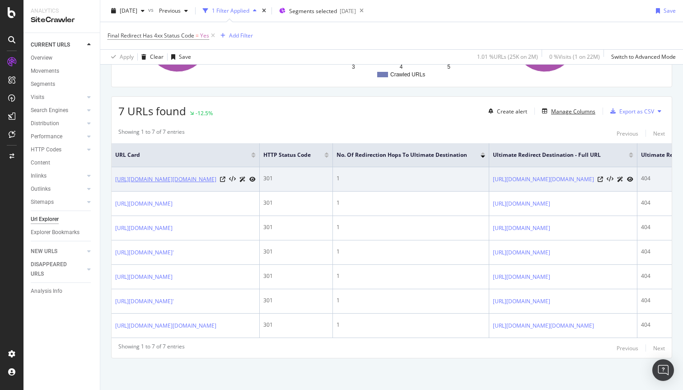
scroll to position [191, 0]
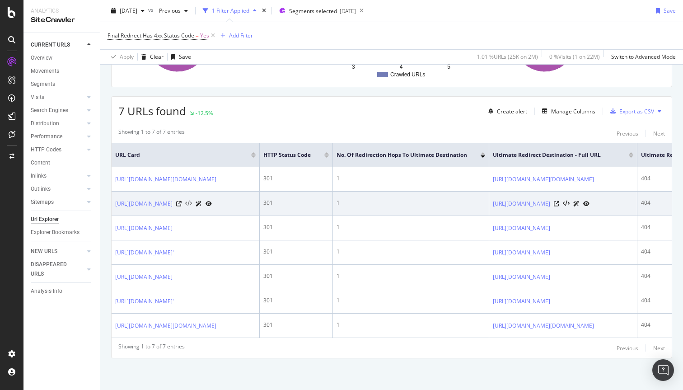
click at [192, 201] on icon at bounding box center [188, 204] width 7 height 6
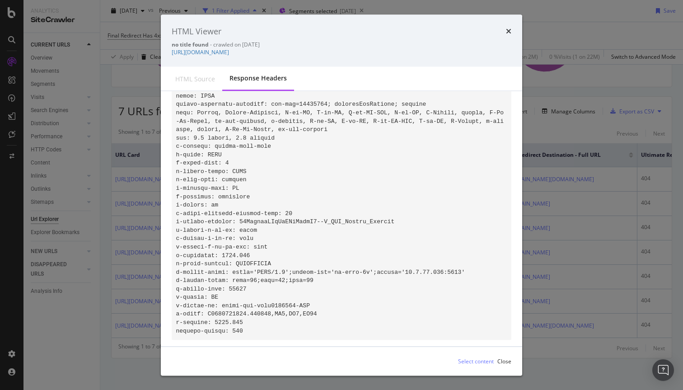
scroll to position [145, 0]
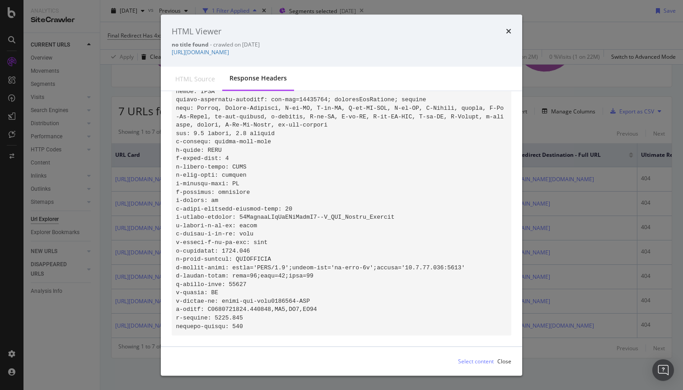
click at [194, 75] on div "HTML source" at bounding box center [195, 78] width 40 height 9
click at [506, 30] on icon "times" at bounding box center [508, 31] width 5 height 7
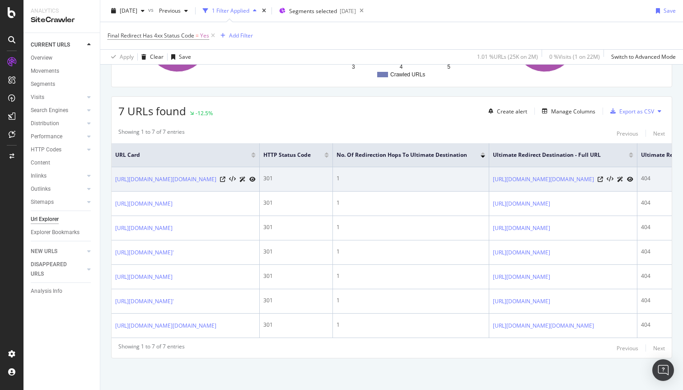
click at [256, 177] on icon at bounding box center [252, 179] width 6 height 5
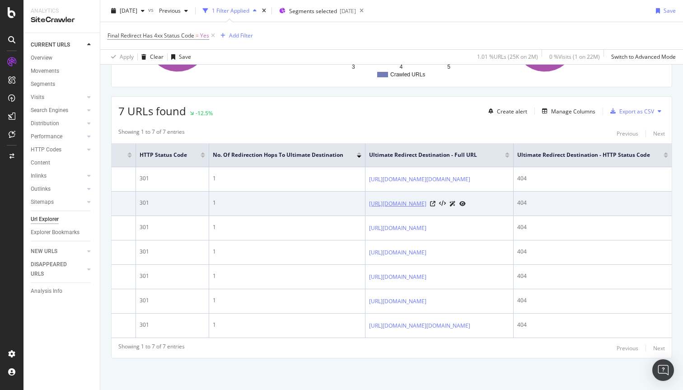
scroll to position [0, 0]
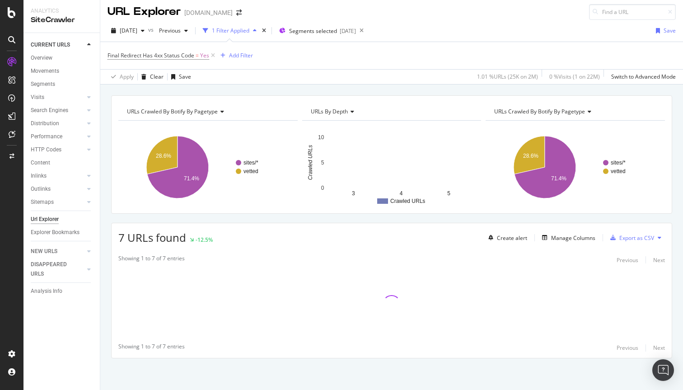
scroll to position [3, 0]
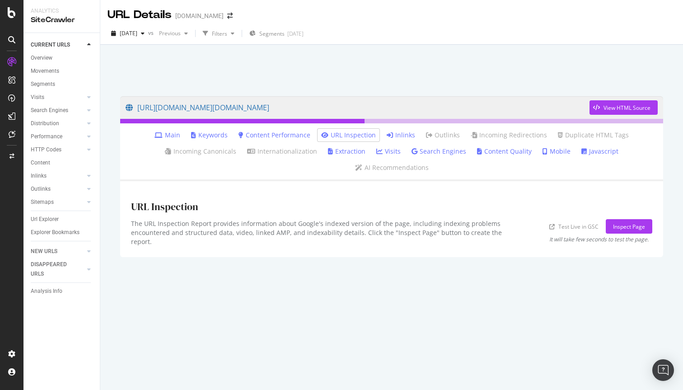
click at [400, 135] on link "Inlinks" at bounding box center [401, 135] width 28 height 9
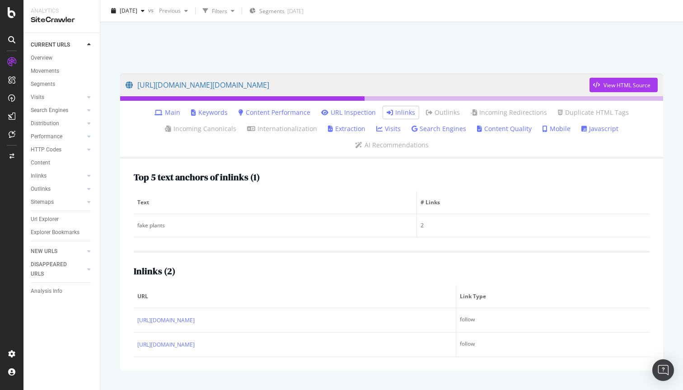
scroll to position [28, 0]
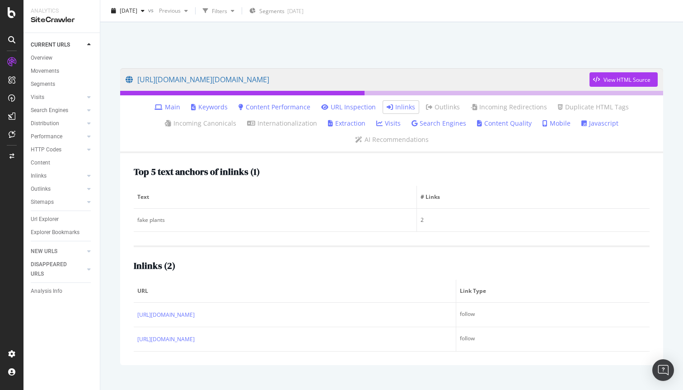
click at [178, 106] on link "Main" at bounding box center [167, 107] width 26 height 9
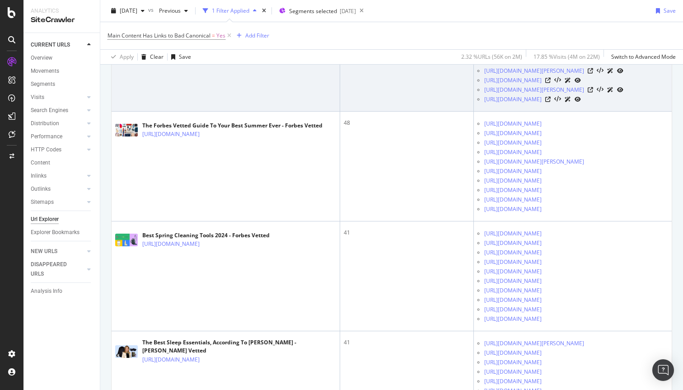
scroll to position [296, 0]
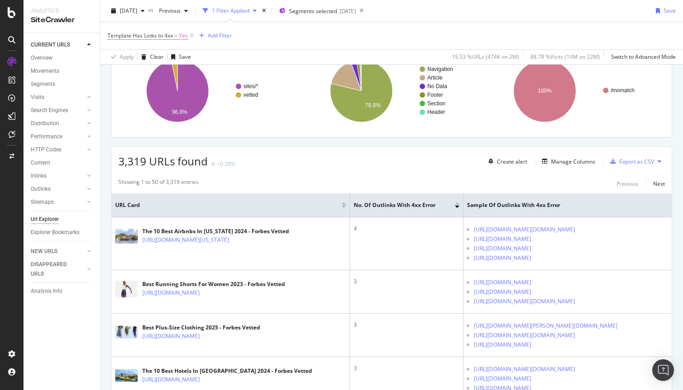
scroll to position [97, 0]
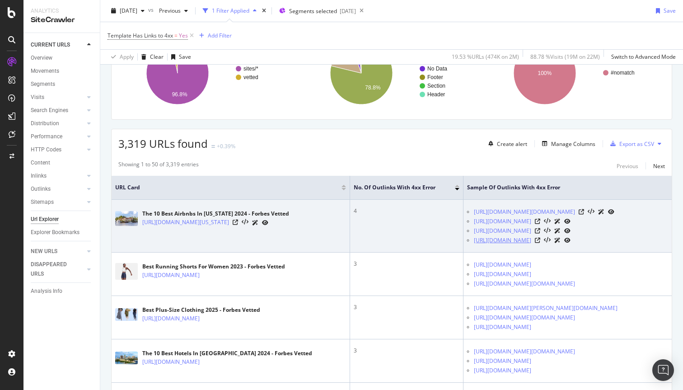
click at [476, 245] on link "[URL][DOMAIN_NAME]" at bounding box center [502, 240] width 57 height 9
click at [540, 243] on icon at bounding box center [537, 240] width 5 height 5
click at [238, 223] on icon at bounding box center [235, 221] width 5 height 5
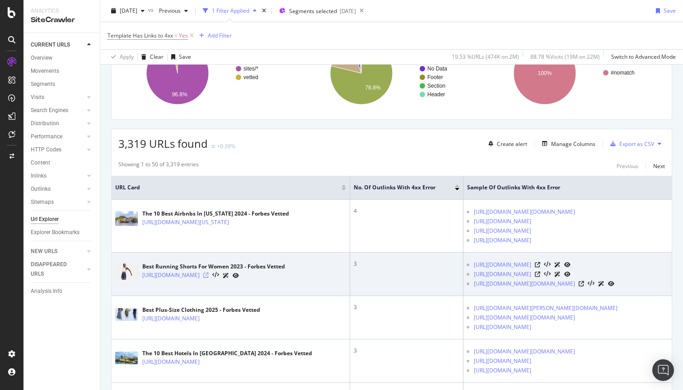
click at [209, 278] on icon at bounding box center [205, 274] width 5 height 5
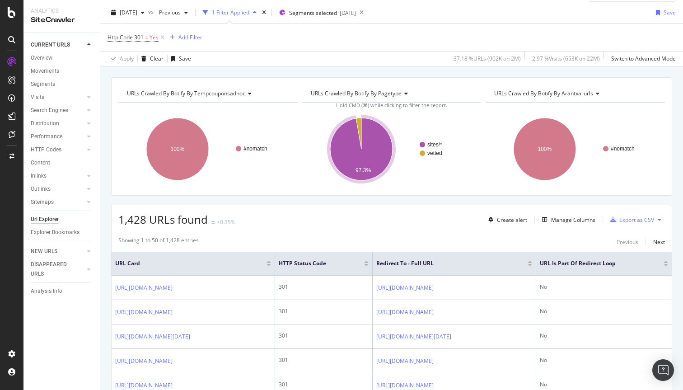
scroll to position [38, 0]
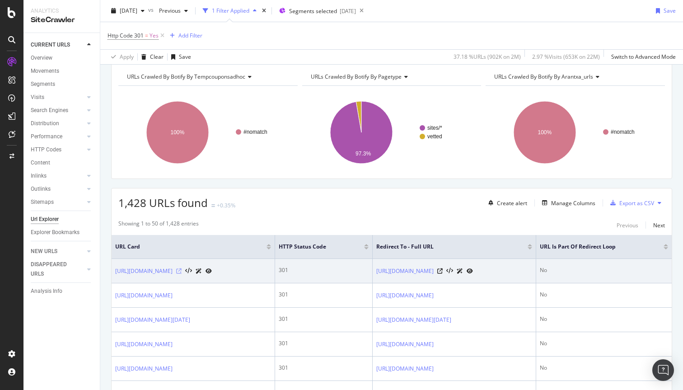
click at [182, 274] on icon at bounding box center [178, 270] width 5 height 5
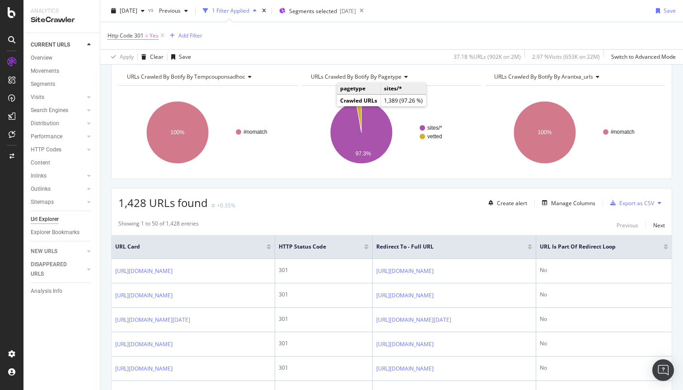
click at [666, 246] on div at bounding box center [665, 245] width 5 height 2
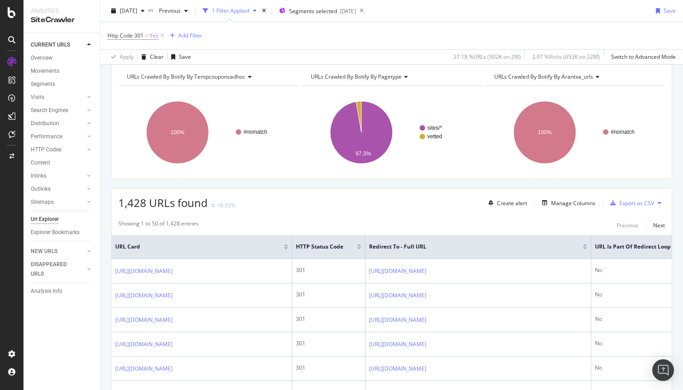
scroll to position [0, 21]
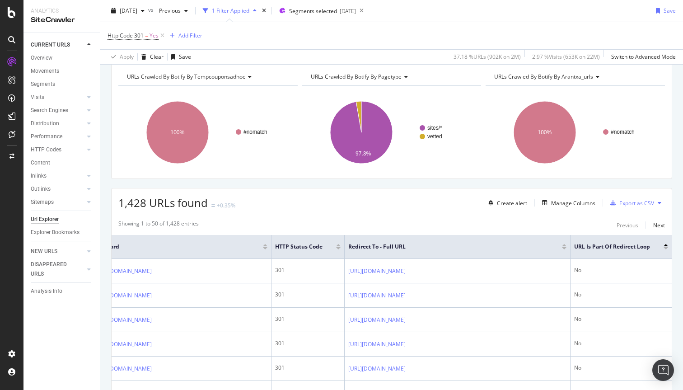
click at [666, 249] on div at bounding box center [665, 248] width 5 height 2
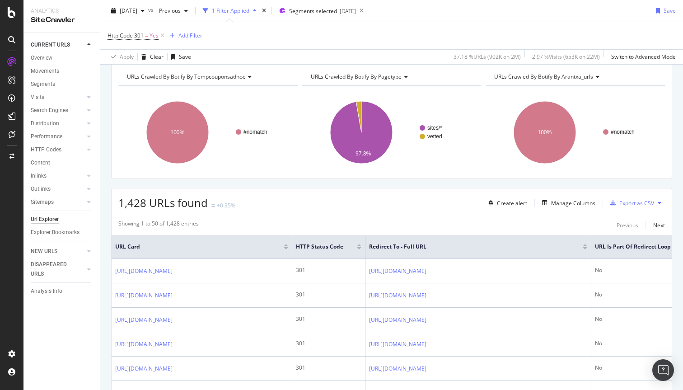
scroll to position [0, 21]
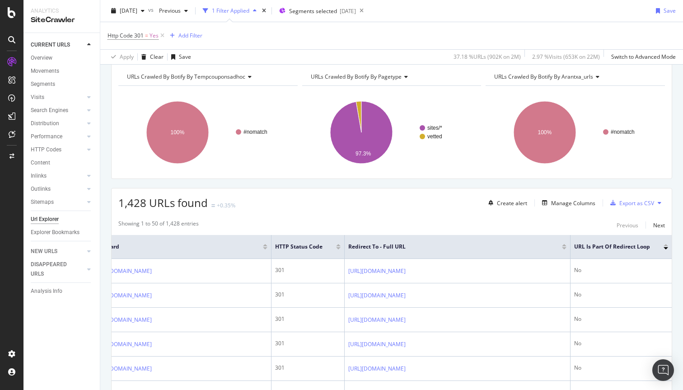
click at [665, 248] on div at bounding box center [665, 248] width 5 height 2
click at [666, 246] on div at bounding box center [665, 245] width 5 height 2
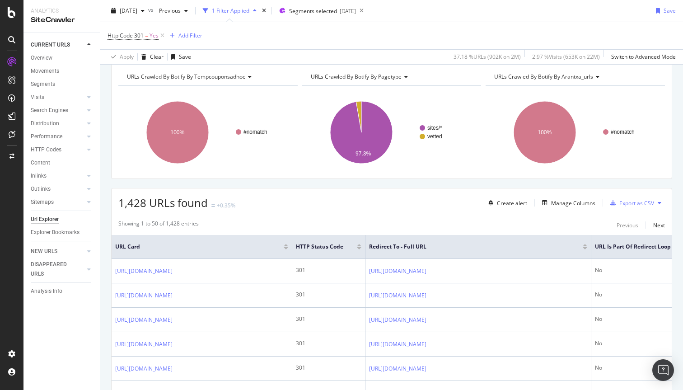
scroll to position [0, 21]
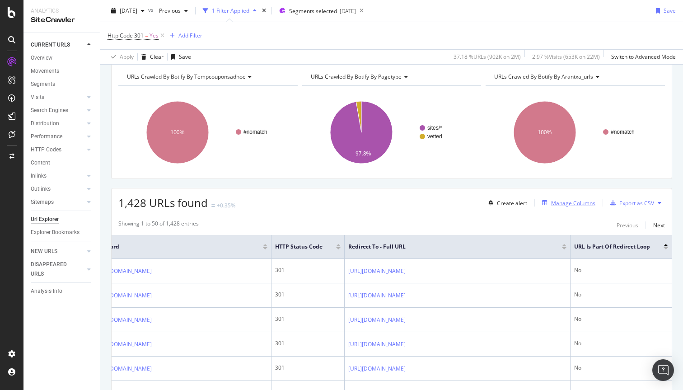
click at [556, 200] on div "Manage Columns" at bounding box center [573, 203] width 44 height 8
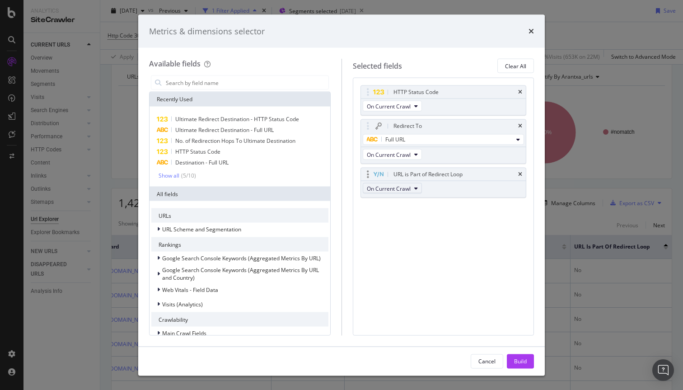
click at [400, 187] on span "On Current Crawl" at bounding box center [389, 188] width 44 height 8
click at [457, 210] on div "HTTP Status Code On Current Crawl Redirect To Full URL On Current Crawl URL is …" at bounding box center [443, 151] width 166 height 132
click at [374, 173] on icon "modal" at bounding box center [378, 174] width 10 height 6
click at [235, 79] on input "modal" at bounding box center [246, 83] width 163 height 14
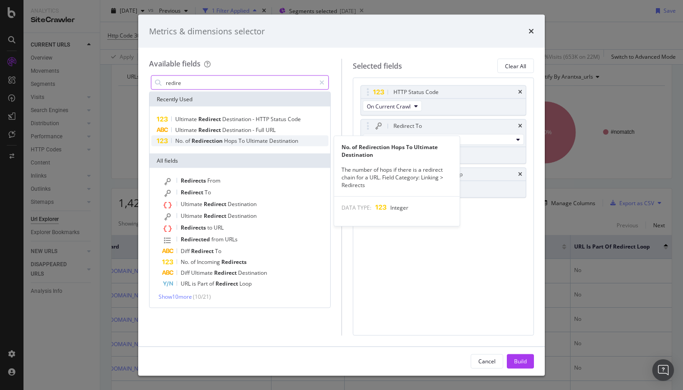
type input "redire"
click at [238, 141] on span "Hops" at bounding box center [231, 141] width 14 height 8
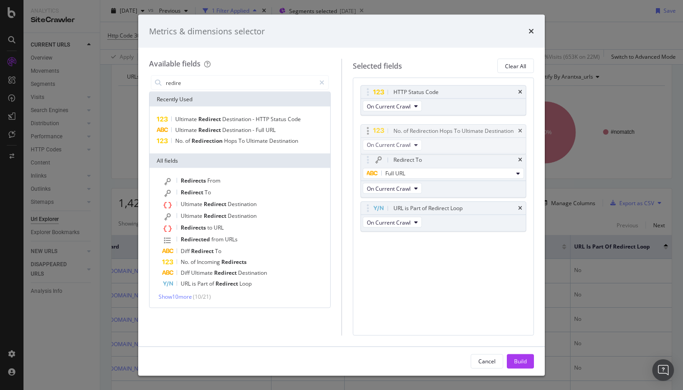
drag, startPoint x: 468, startPoint y: 208, endPoint x: 468, endPoint y: 131, distance: 76.8
click at [468, 131] on body "Analytics SiteCrawler CURRENT URLS Overview Movements Segments Visits Analysis …" at bounding box center [341, 195] width 683 height 390
click at [522, 364] on div "Build" at bounding box center [520, 361] width 13 height 14
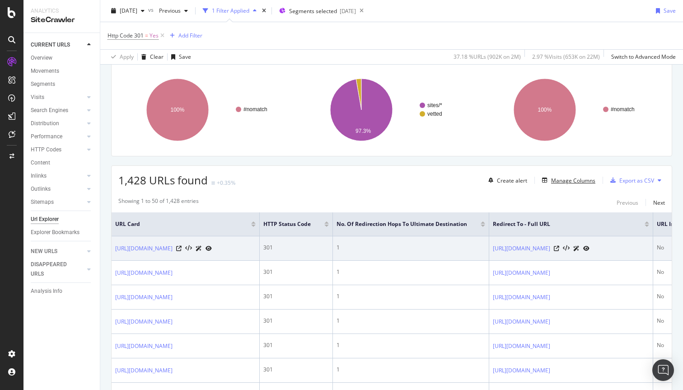
scroll to position [62, 0]
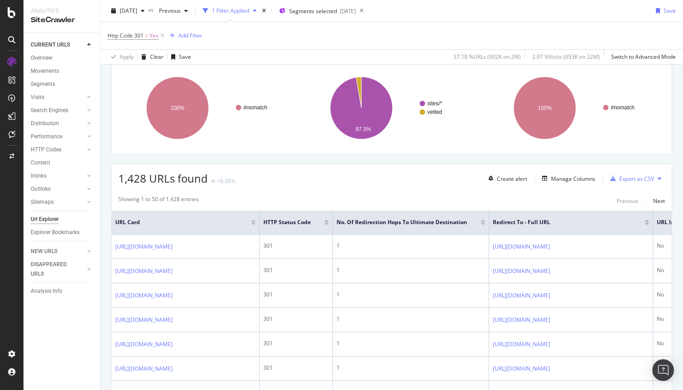
click at [485, 222] on div at bounding box center [483, 221] width 5 height 5
click at [485, 224] on div at bounding box center [483, 224] width 5 height 2
